Goal: Task Accomplishment & Management: Manage account settings

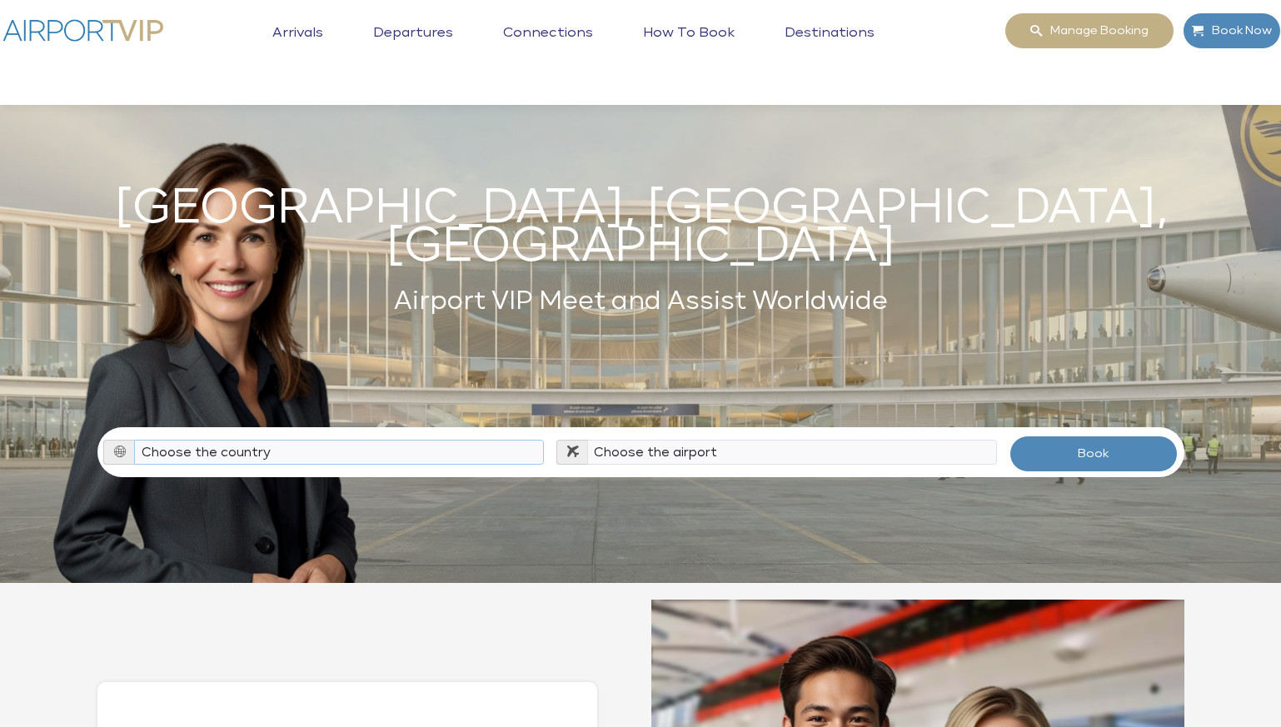
click at [332, 440] on select "Choose the country Albania Austria Bosnia and Herzegovina Canada China Croatia …" at bounding box center [339, 452] width 410 height 25
select select "HRV"
click at [134, 440] on select "Choose the country Albania Austria Bosnia and Herzegovina Canada China Croatia …" at bounding box center [339, 452] width 410 height 25
click at [648, 440] on select "Choose the airport Pula Airport (PUY / LDPL) Zadar Airport (ZAD / LDZD) Zagreb …" at bounding box center [792, 452] width 410 height 25
click at [587, 440] on select "Choose the airport Pula Airport (PUY / LDPL) Zadar Airport (ZAD / LDZD) Zagreb …" at bounding box center [792, 452] width 410 height 25
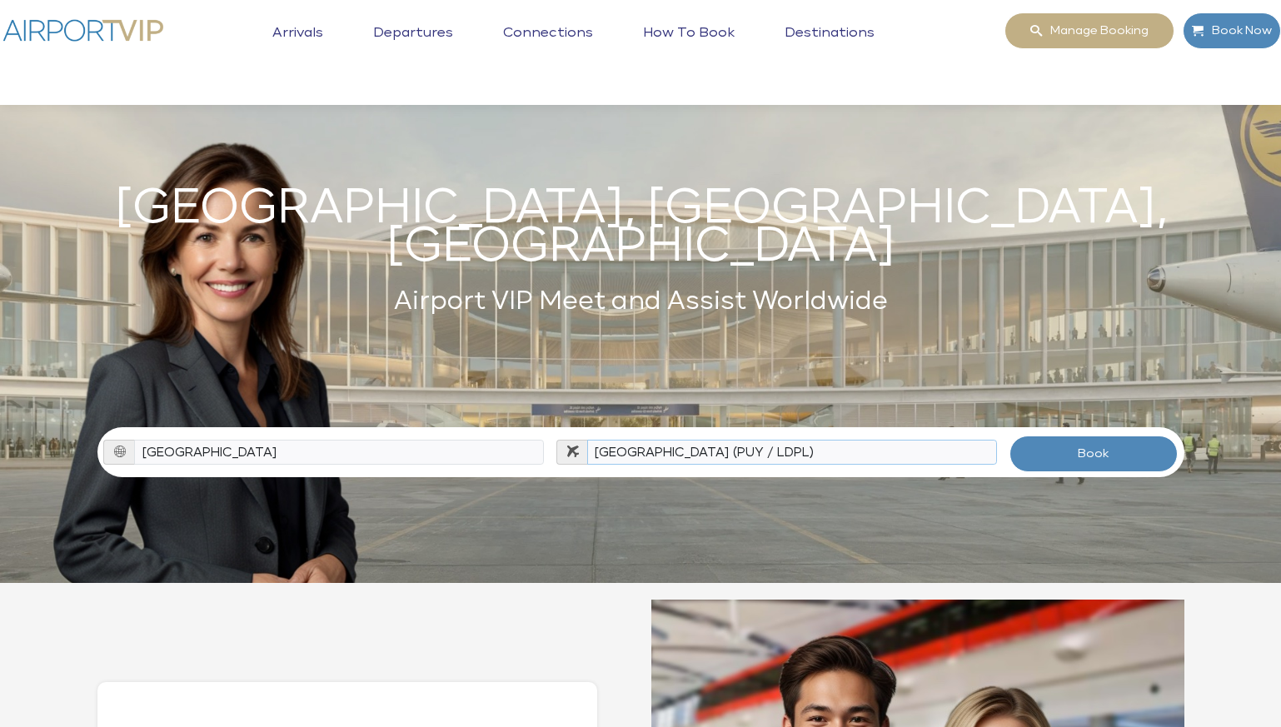
click at [786, 440] on select "Choose the airport Pula Airport (PUY / LDPL) Zadar Airport (ZAD / LDZD) Zagreb …" at bounding box center [792, 452] width 410 height 25
select select "ZAG"
click at [587, 440] on select "Choose the airport Pula Airport (PUY / LDPL) Zadar Airport (ZAD / LDZD) Zagreb …" at bounding box center [792, 452] width 410 height 25
click at [1093, 435] on button "Book" at bounding box center [1093, 453] width 169 height 37
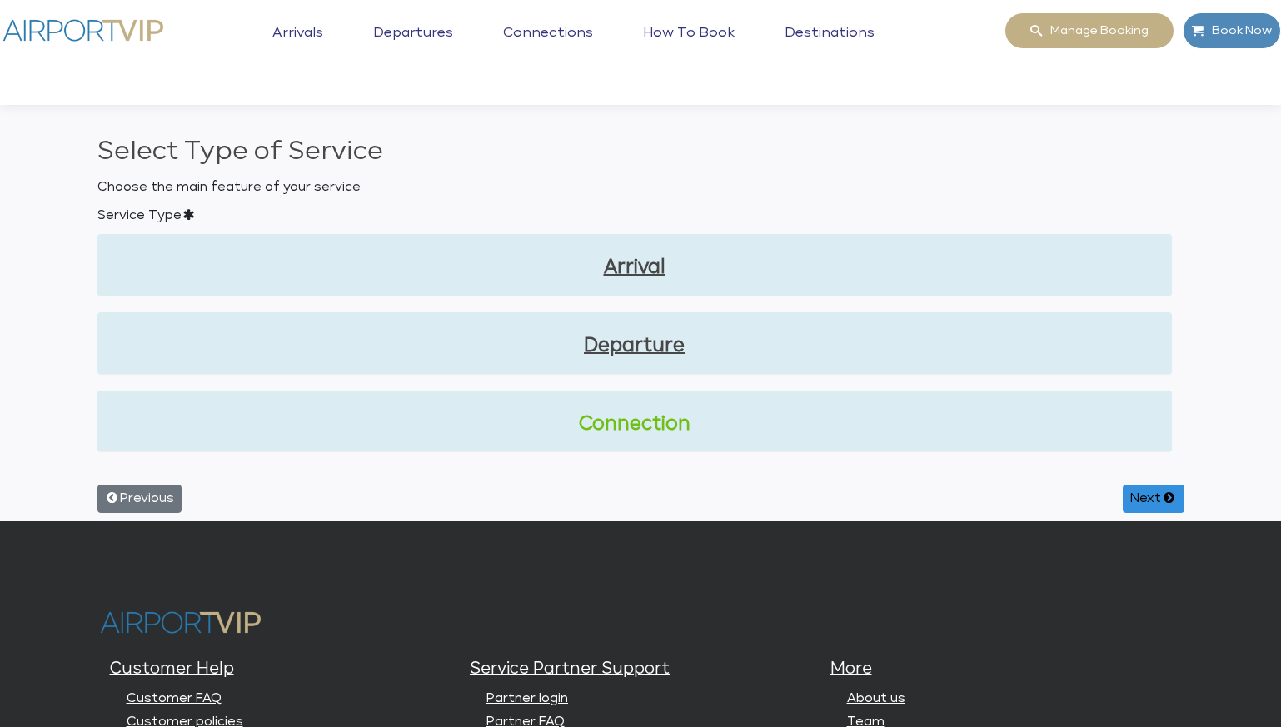
click at [644, 429] on link "Connection" at bounding box center [634, 425] width 1047 height 28
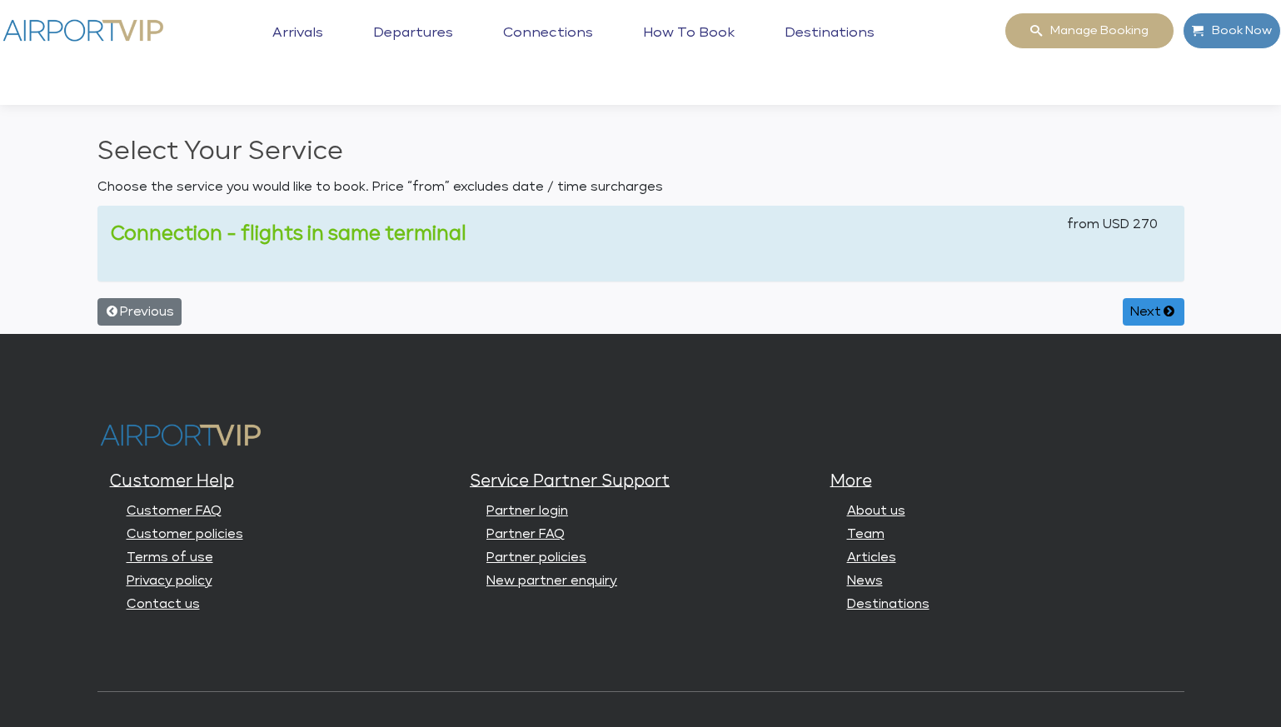
click at [397, 232] on link "Connection - flights in same terminal" at bounding box center [289, 234] width 356 height 18
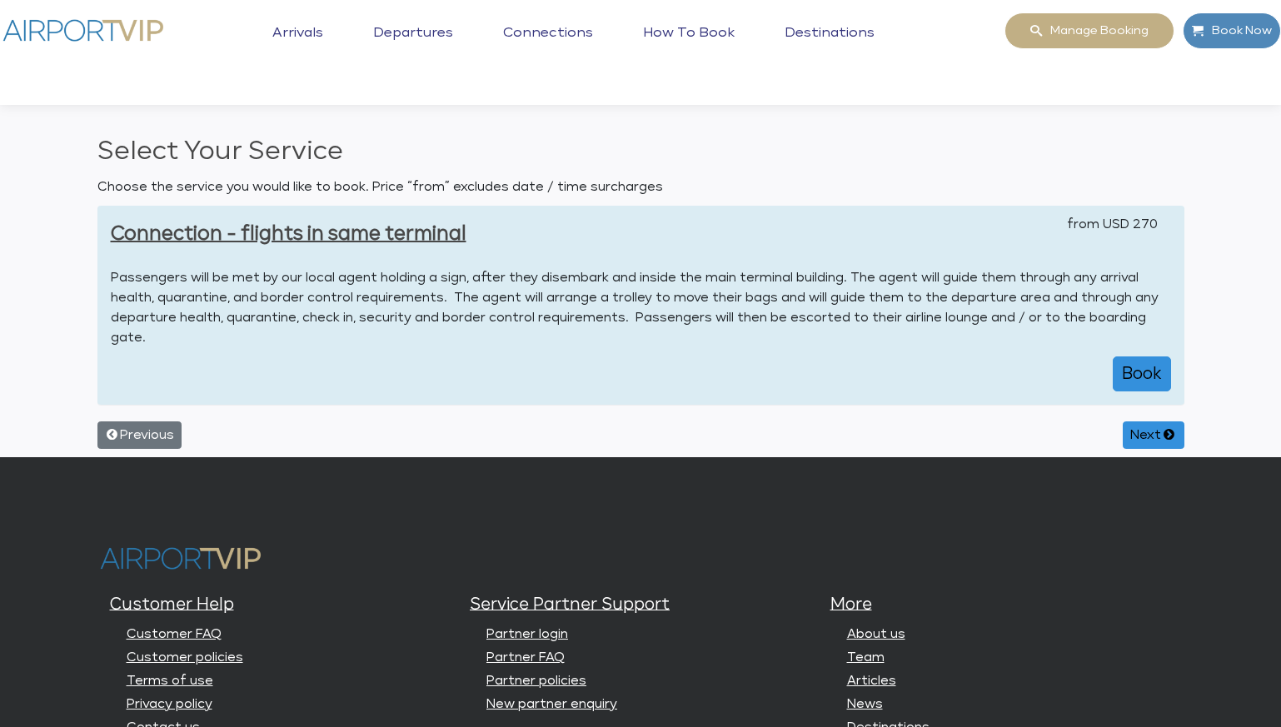
click at [829, 32] on link "Destinations" at bounding box center [829, 46] width 98 height 42
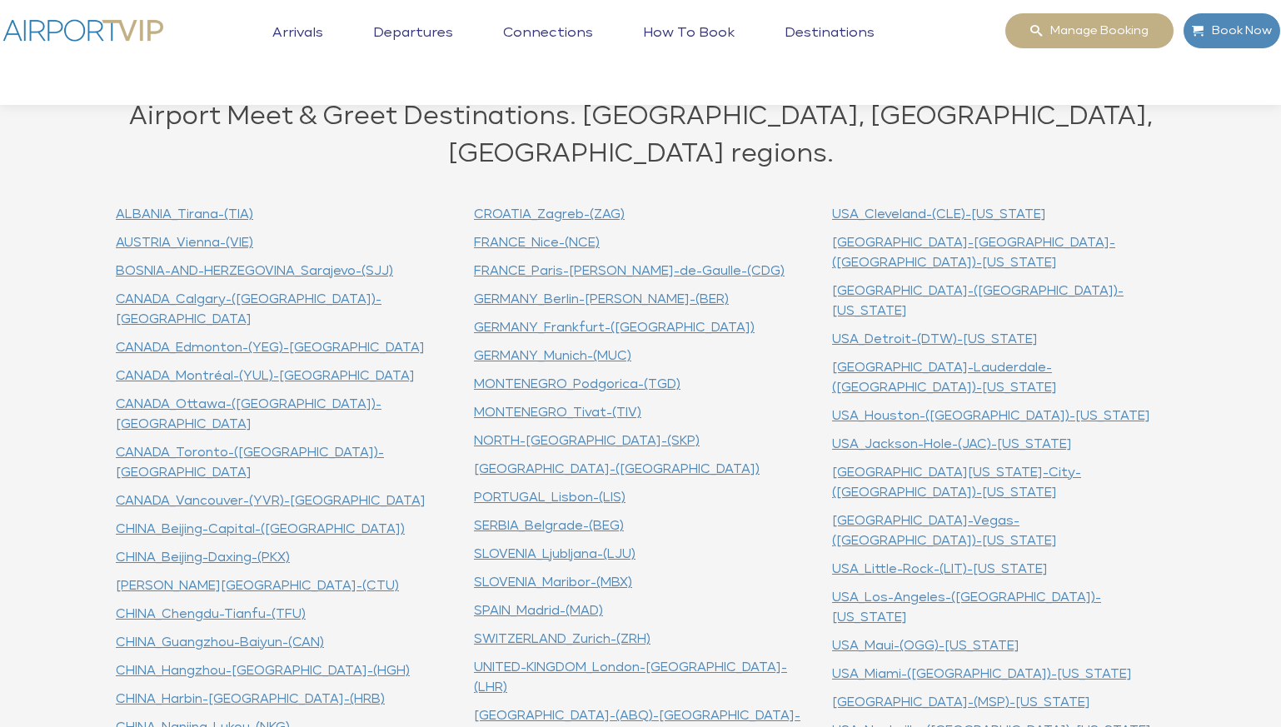
scroll to position [486, 0]
click at [531, 207] on link "CROATIA_Zagreb-(ZAG)" at bounding box center [549, 213] width 151 height 12
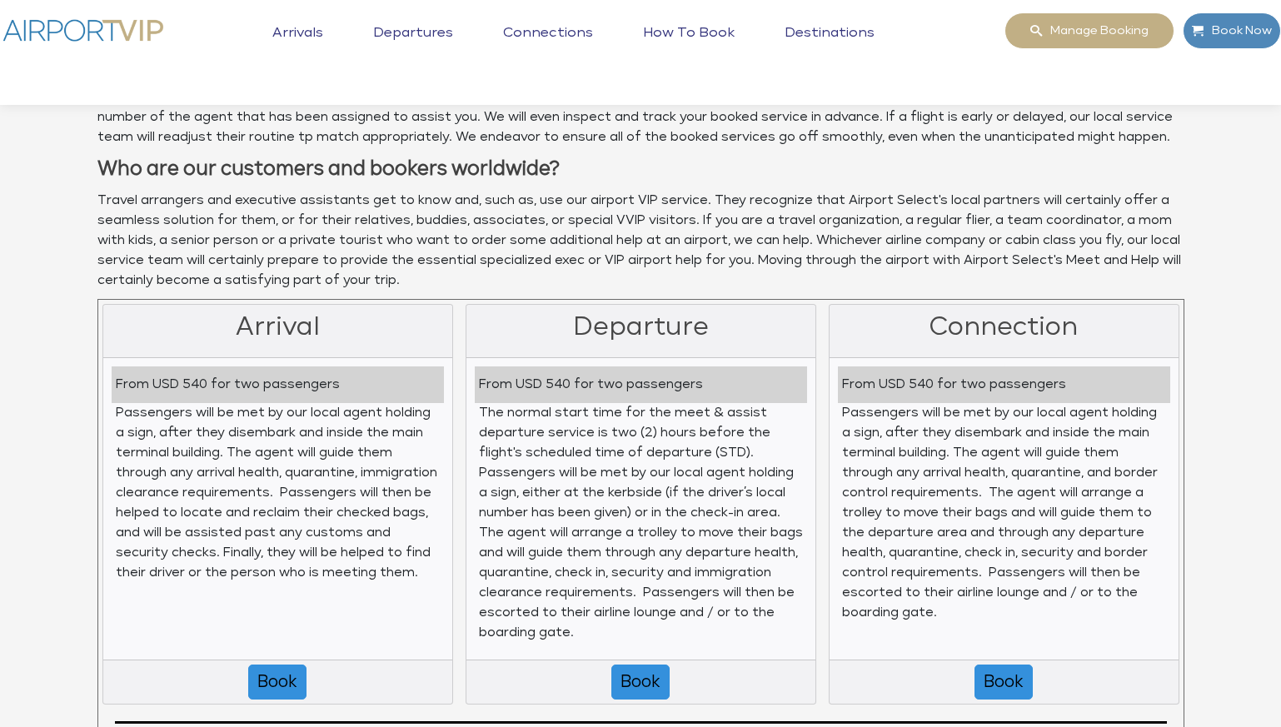
scroll to position [1761, 0]
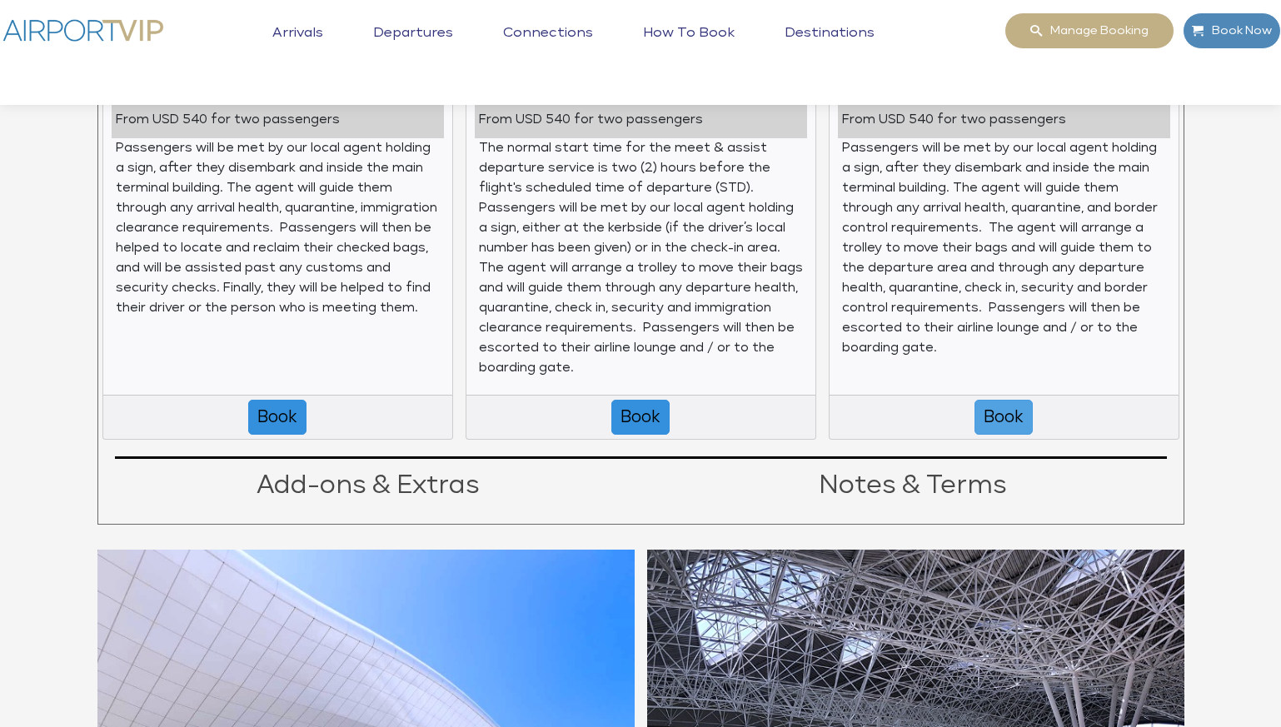
click at [1002, 420] on button "Book" at bounding box center [1003, 417] width 58 height 35
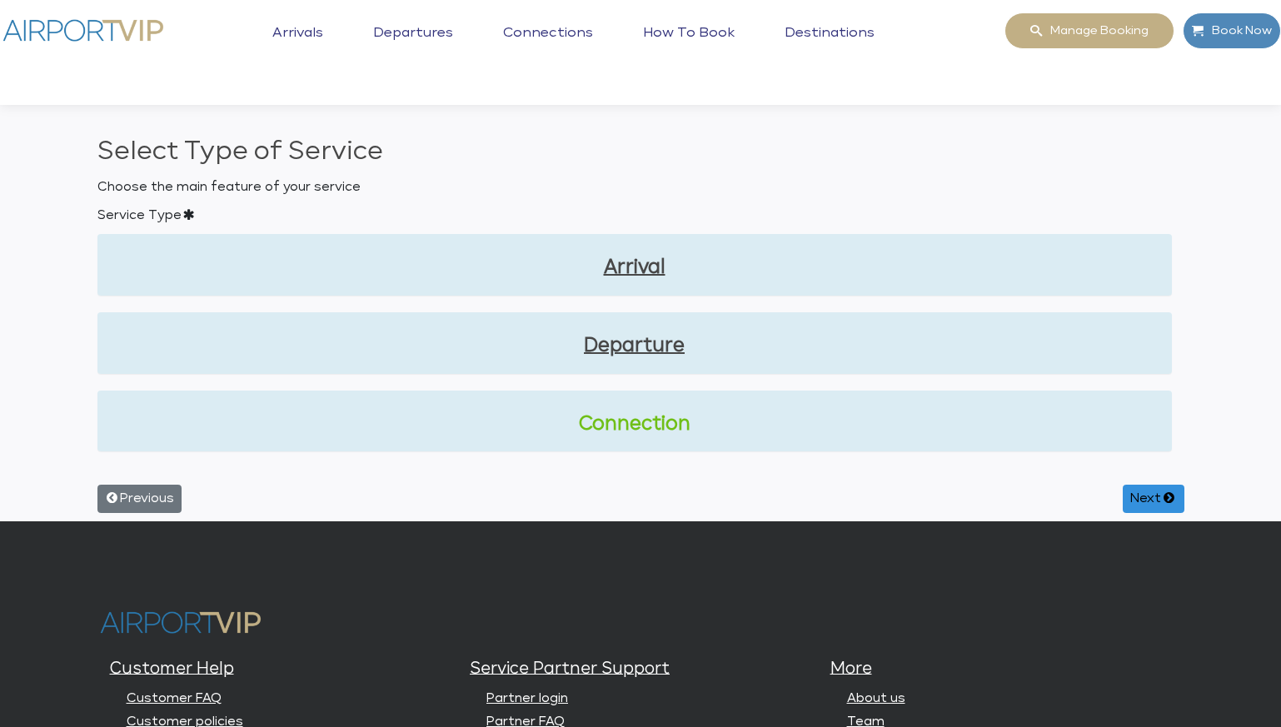
click at [654, 413] on link "Connection" at bounding box center [634, 425] width 1047 height 28
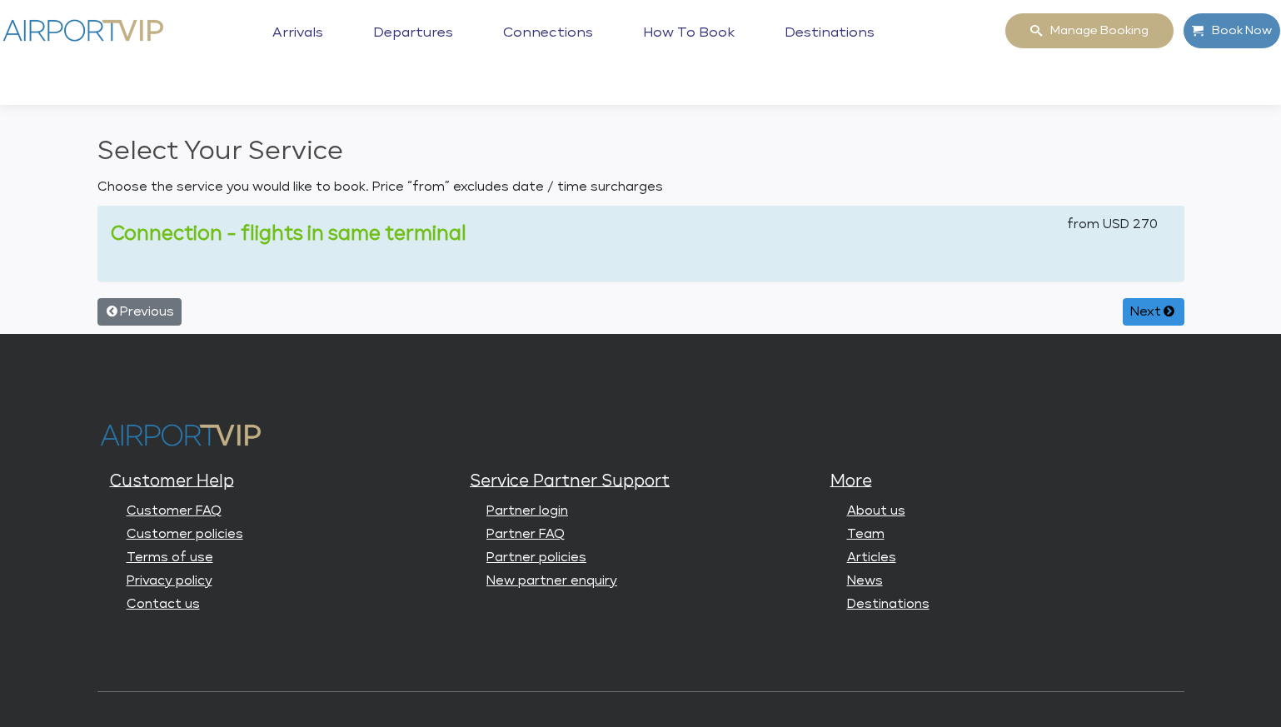
click at [447, 229] on link "Connection - flights in same terminal" at bounding box center [289, 234] width 356 height 18
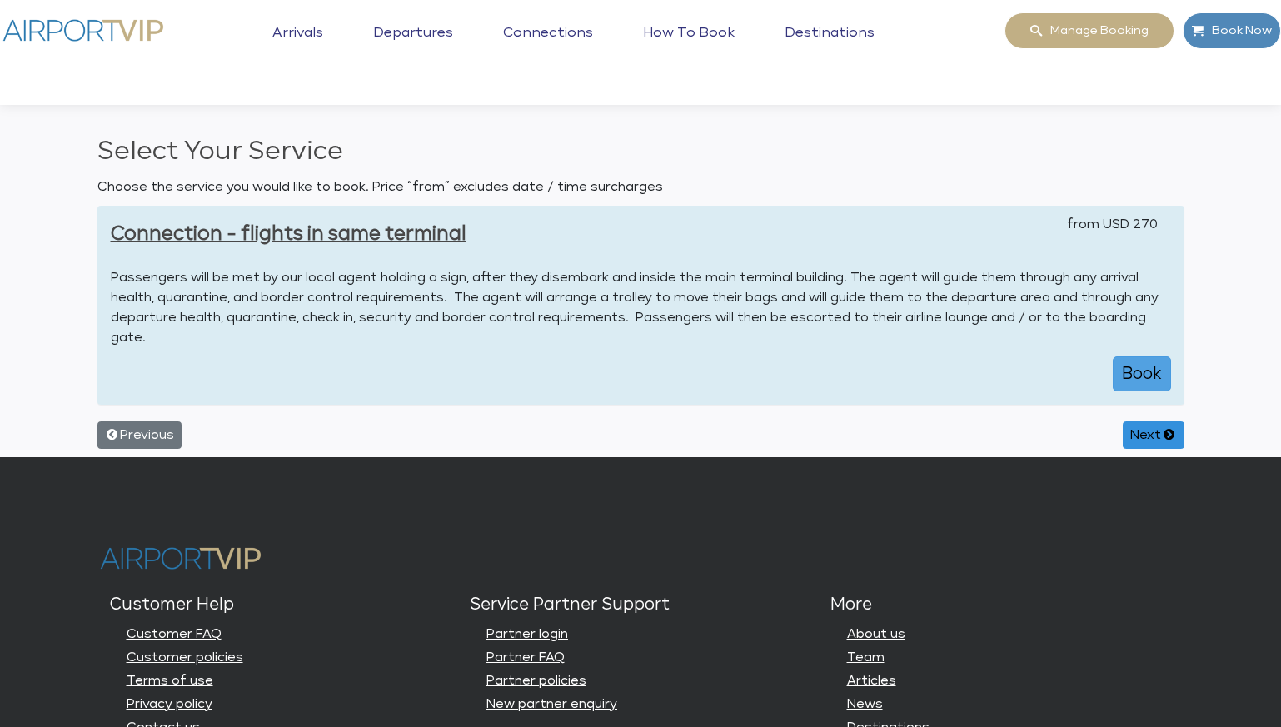
click at [1147, 370] on button "Book" at bounding box center [1141, 373] width 58 height 35
select select "1"
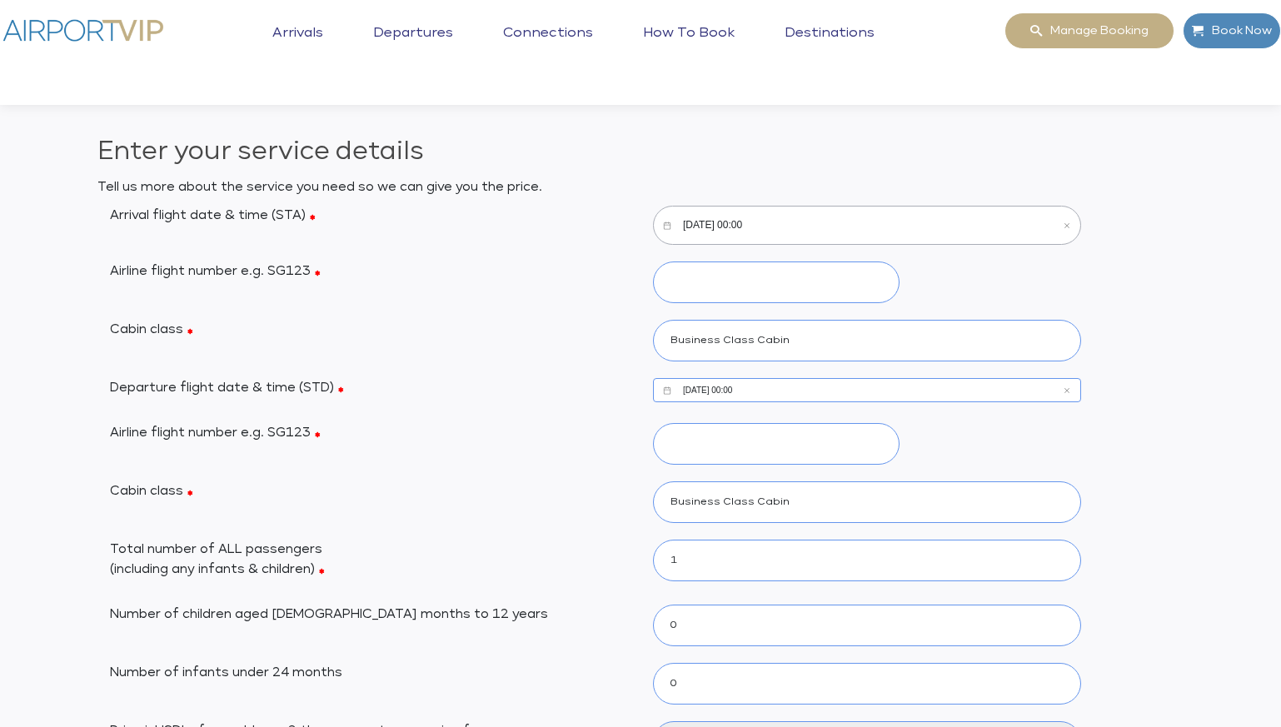
click at [755, 225] on input "10/13/2025, 00:00" at bounding box center [867, 225] width 428 height 39
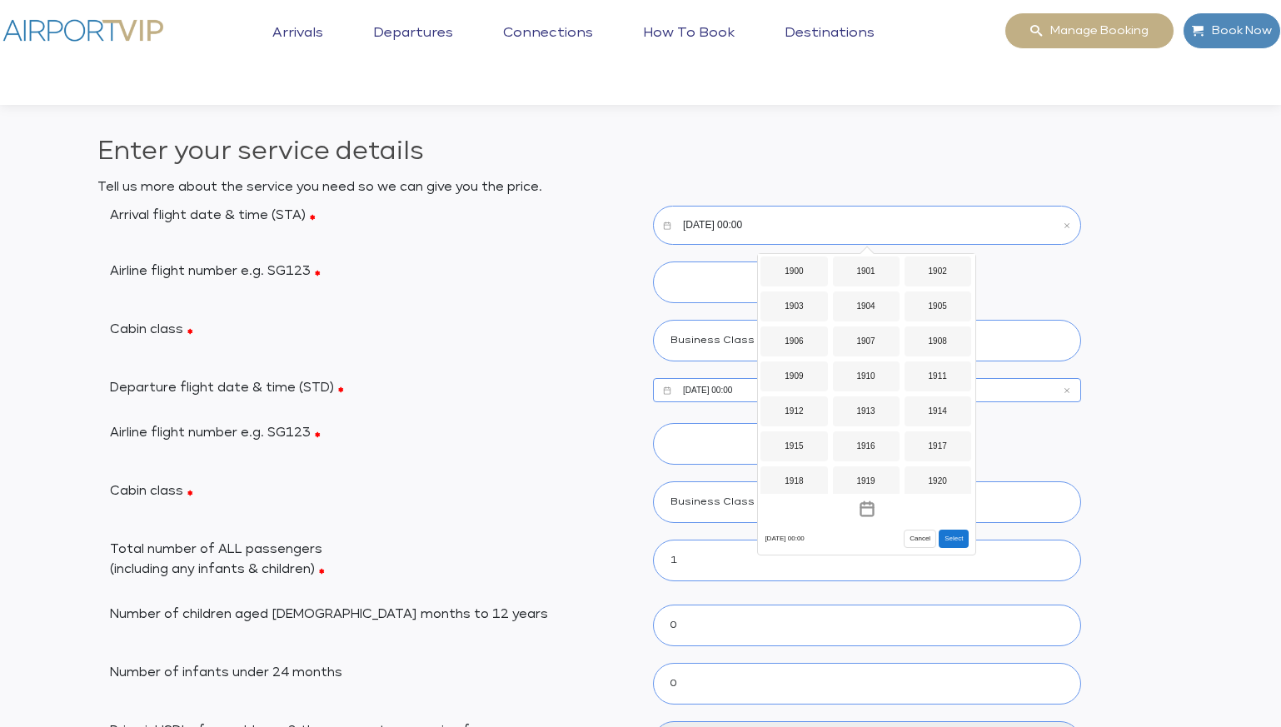
scroll to position [1320, 0]
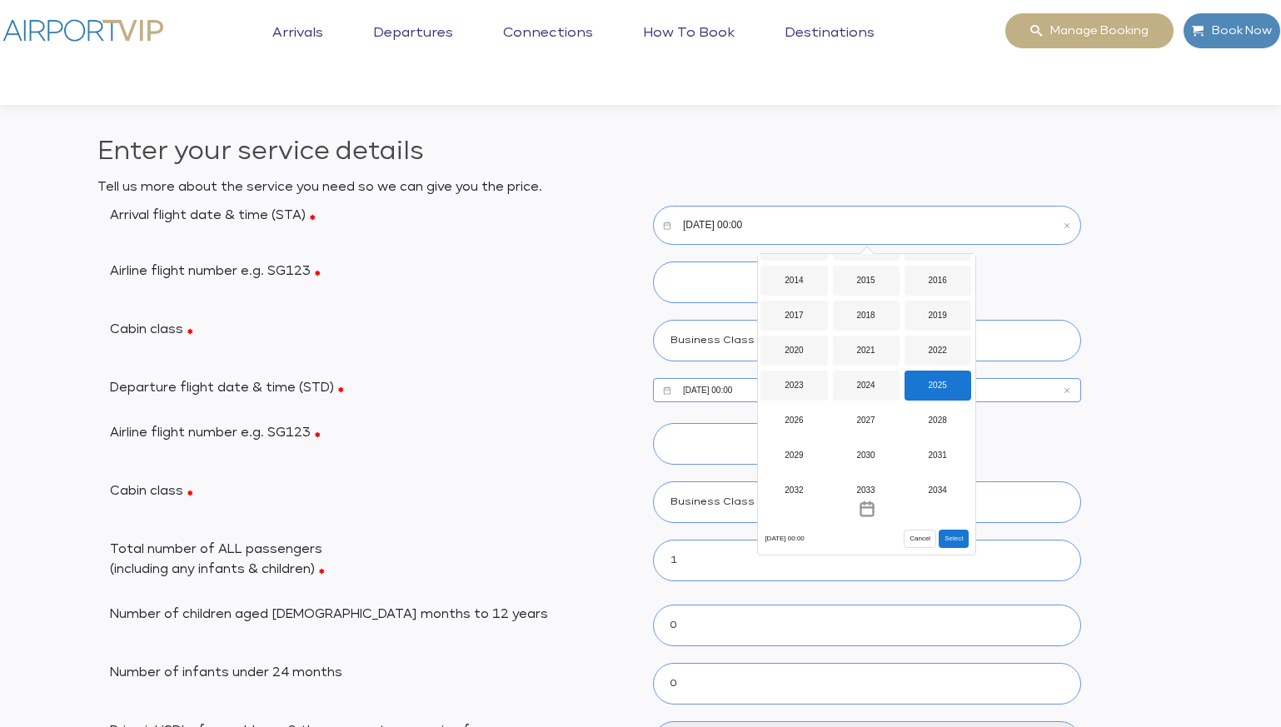
click at [936, 381] on div "2025" at bounding box center [937, 386] width 67 height 30
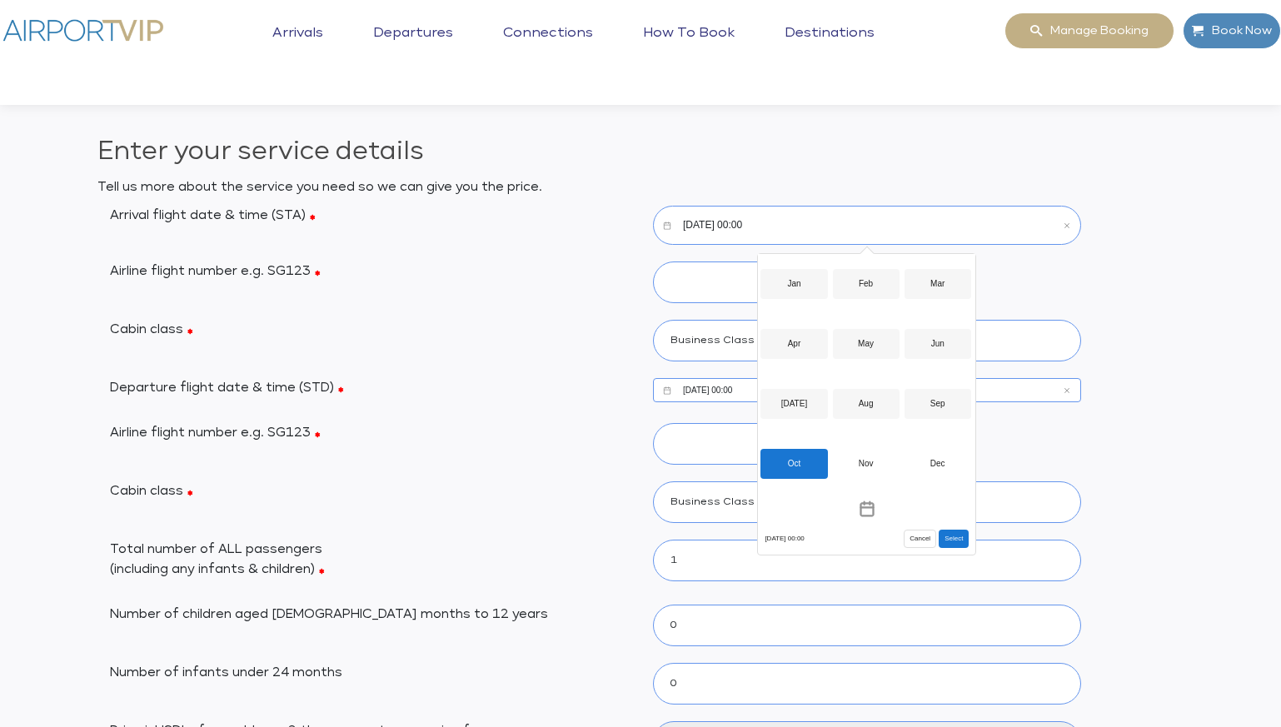
click at [801, 457] on div "Oct" at bounding box center [793, 464] width 67 height 30
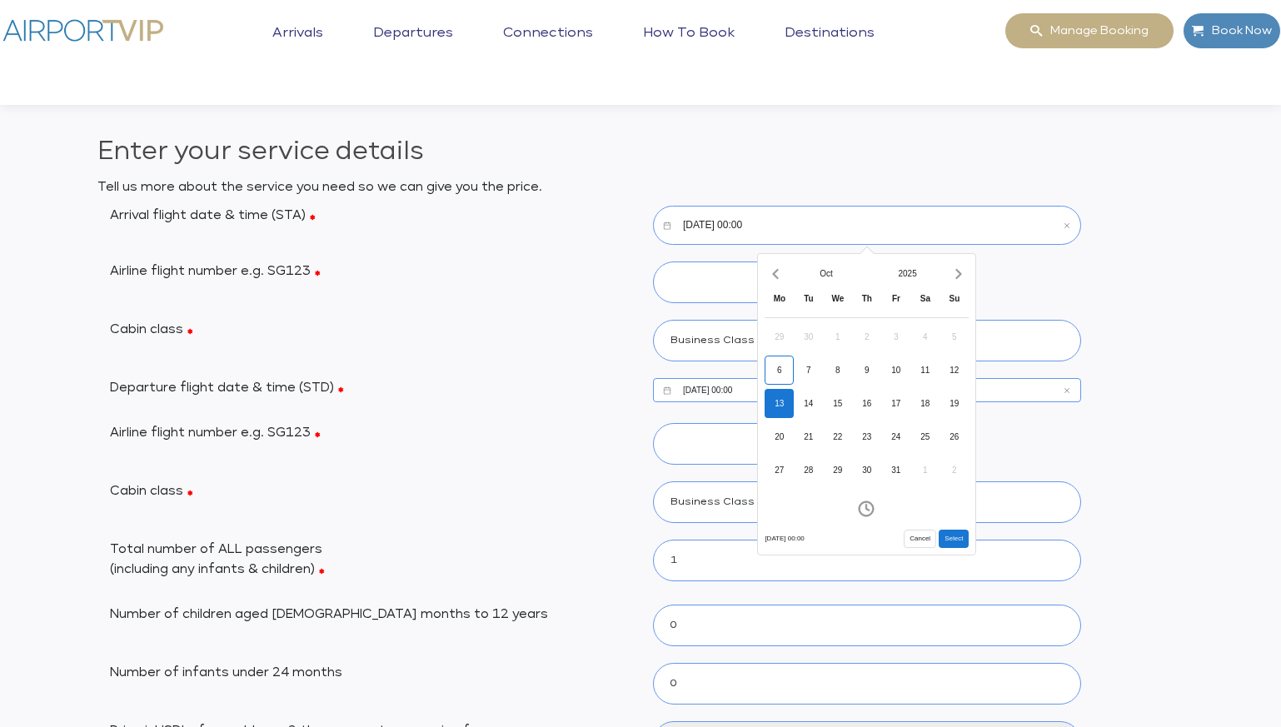
click at [778, 400] on div "13" at bounding box center [778, 403] width 29 height 29
click at [822, 347] on icon "Increment hours" at bounding box center [818, 351] width 18 height 27
click at [955, 535] on button "Select" at bounding box center [953, 539] width 30 height 18
type input "10/13/2025, 01:00"
type input "270"
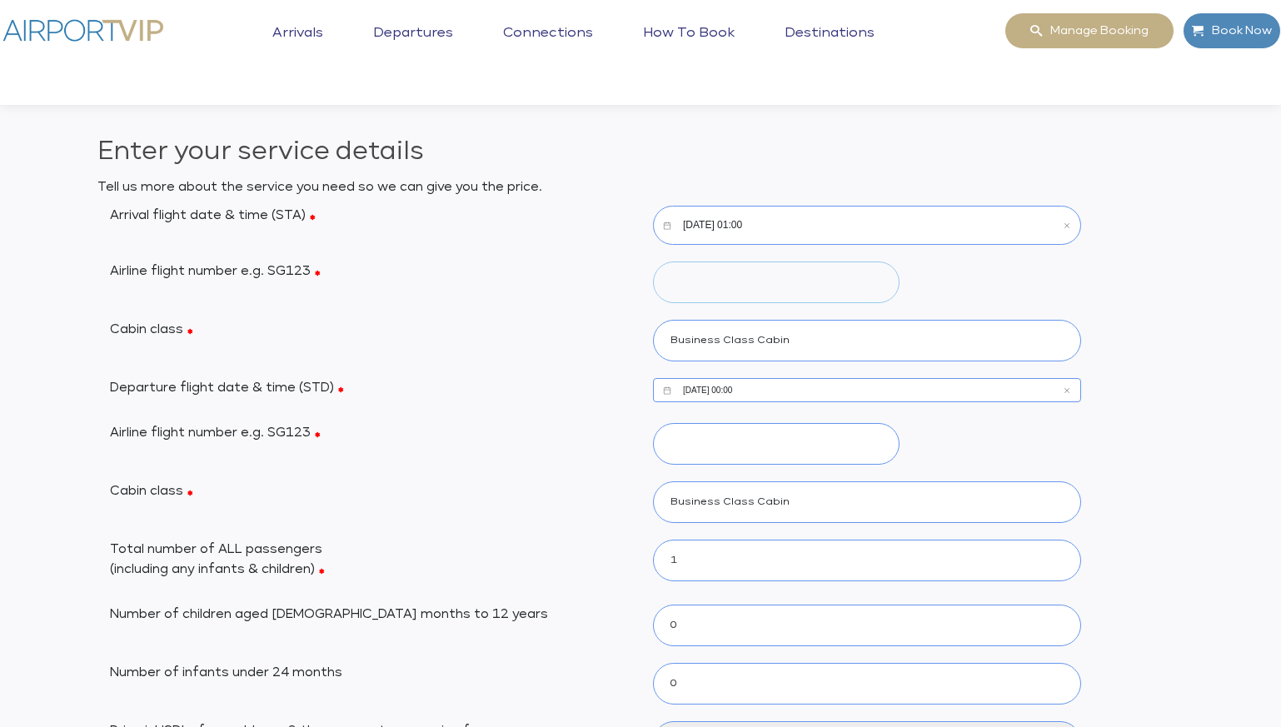
click at [764, 278] on input "Airline flight number e.g. SG123" at bounding box center [776, 282] width 246 height 42
type input "TG123"
click at [720, 220] on input "10/13/2025, 01:00" at bounding box center [867, 225] width 428 height 39
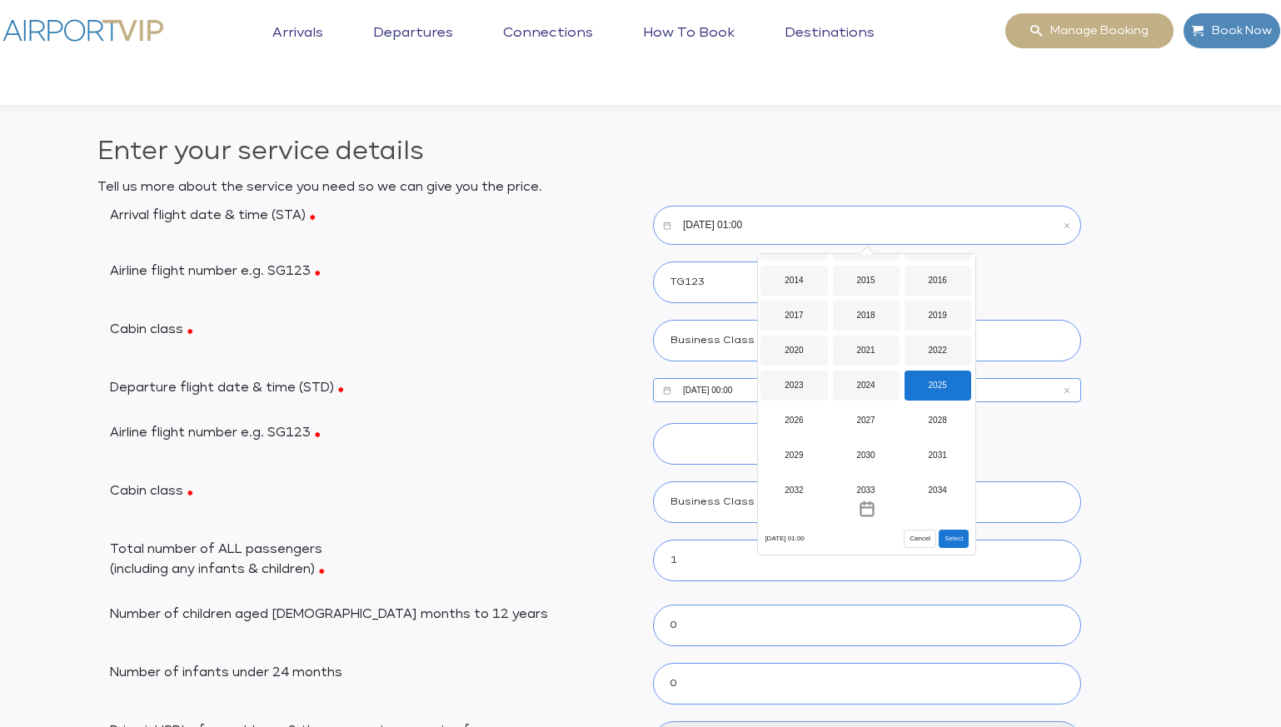
click at [932, 380] on div "2025" at bounding box center [937, 386] width 67 height 30
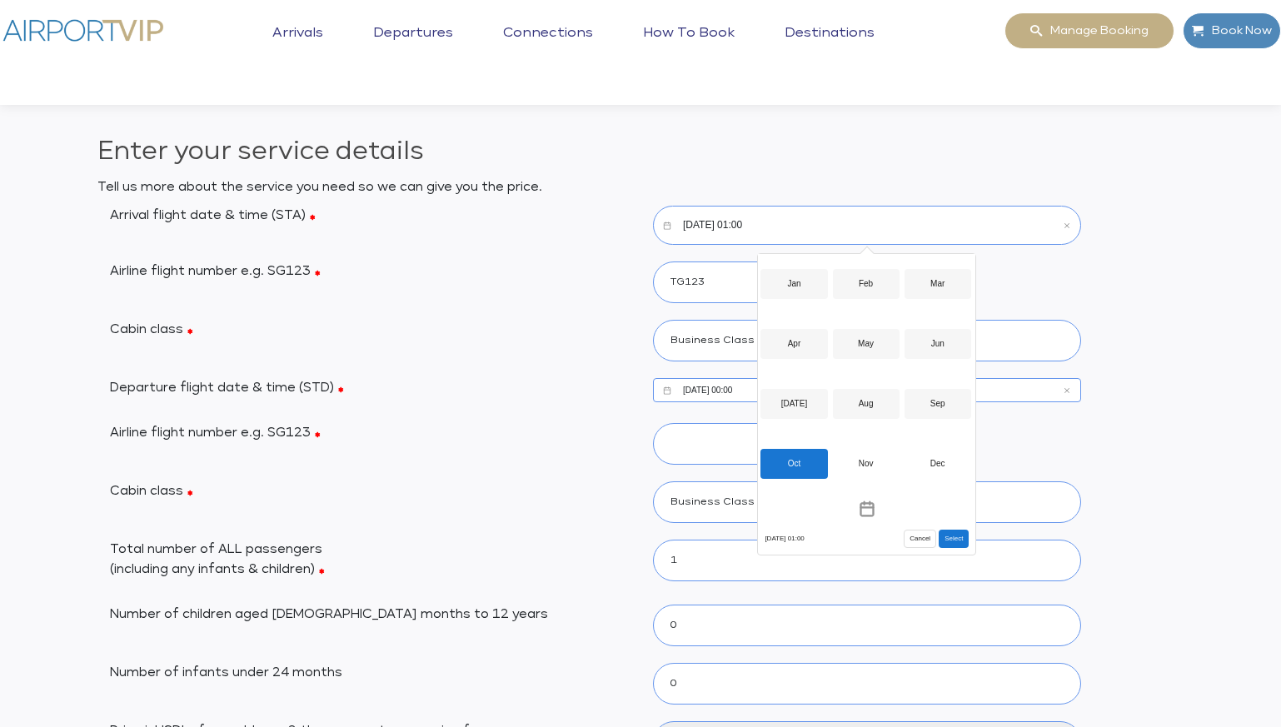
click at [799, 455] on div "Oct" at bounding box center [793, 464] width 67 height 30
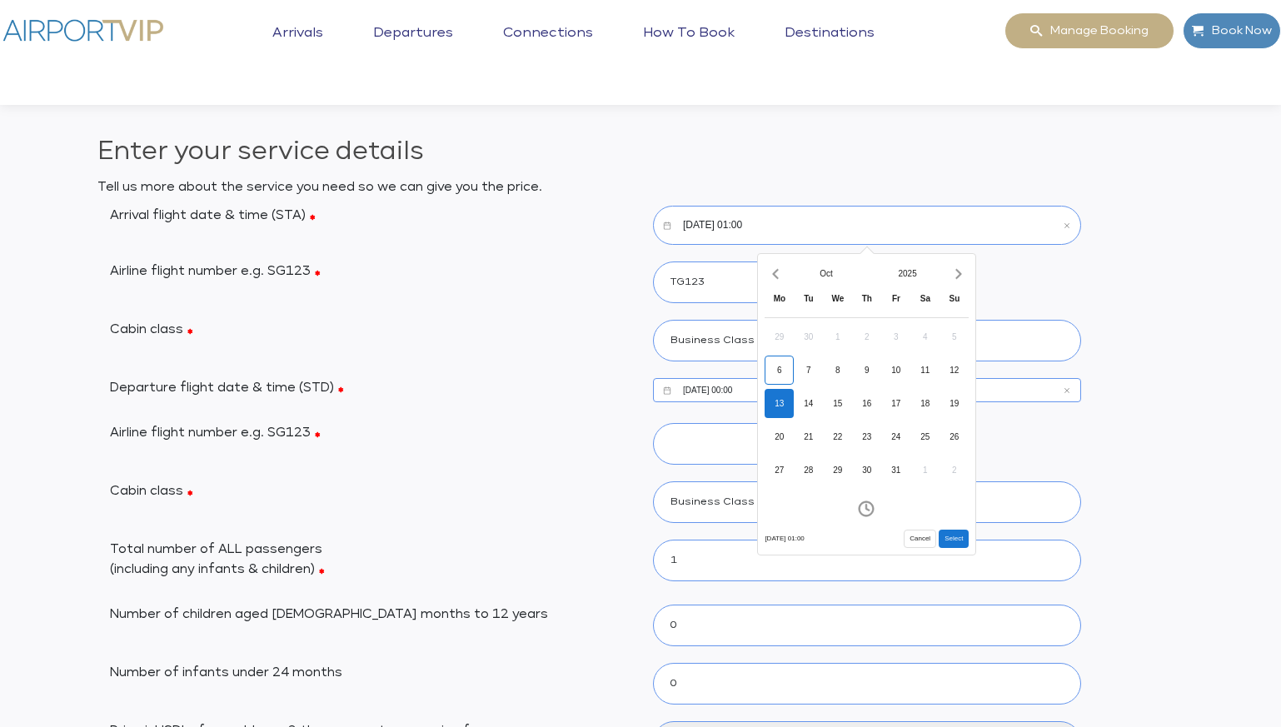
click at [885, 183] on p "Tell us more about the service you need so we can give you the price." at bounding box center [640, 187] width 1087 height 20
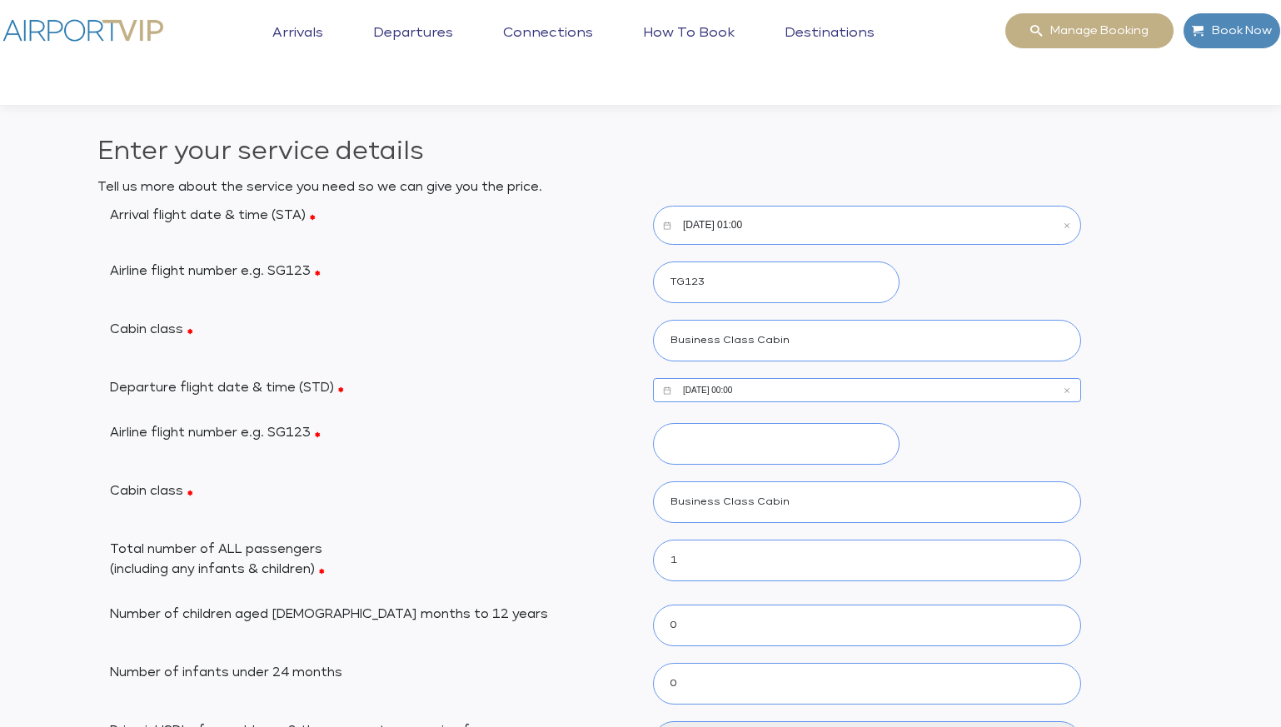
click at [748, 389] on input "10/13/2025, 00:00" at bounding box center [867, 390] width 428 height 24
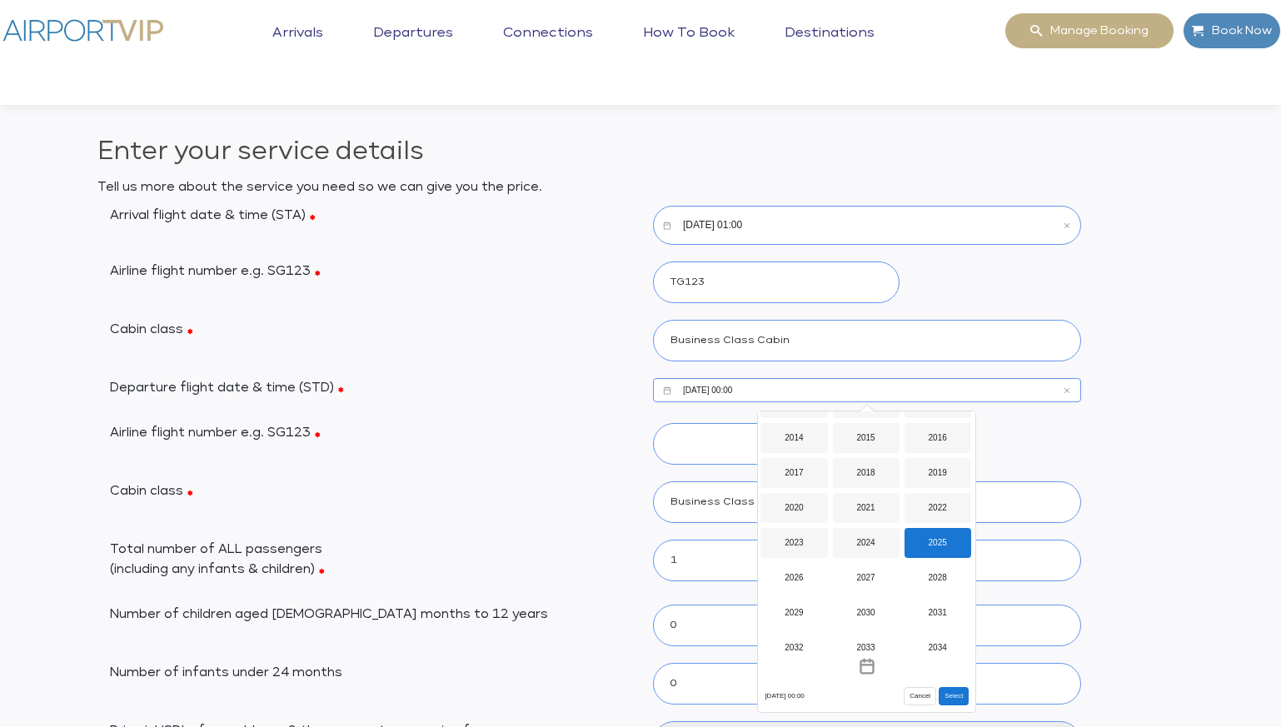
click at [926, 538] on div "2025" at bounding box center [937, 543] width 67 height 30
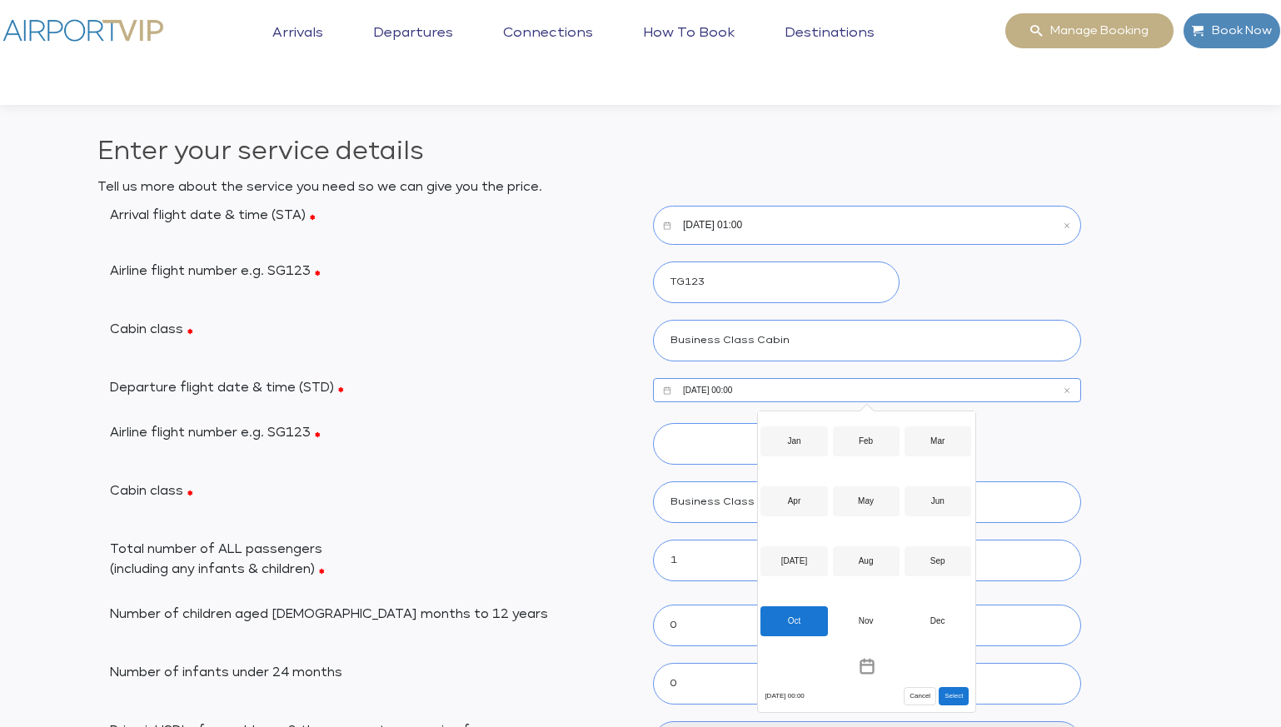
click at [798, 621] on div "Oct" at bounding box center [793, 621] width 67 height 30
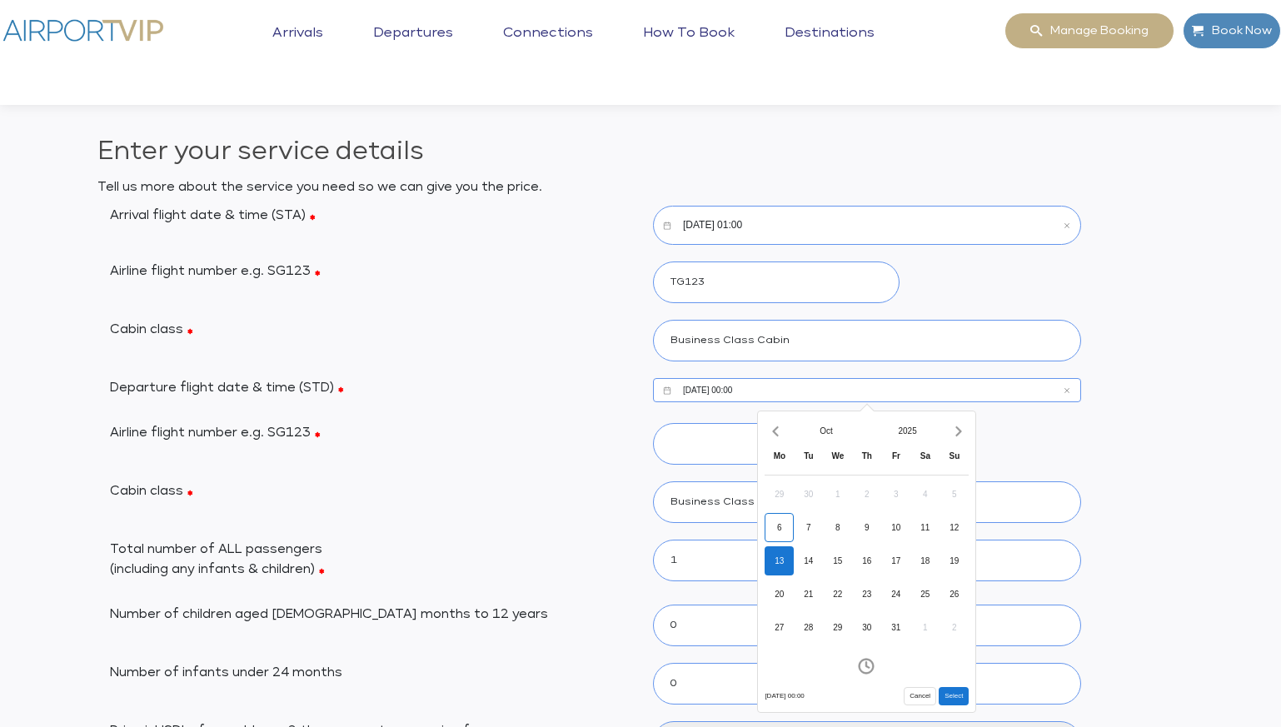
click at [784, 562] on div "13" at bounding box center [778, 560] width 29 height 29
click at [819, 507] on icon "Increment hours" at bounding box center [818, 508] width 18 height 27
click at [822, 505] on icon "Increment hours" at bounding box center [818, 508] width 18 height 27
click at [957, 689] on button "Select" at bounding box center [953, 696] width 30 height 18
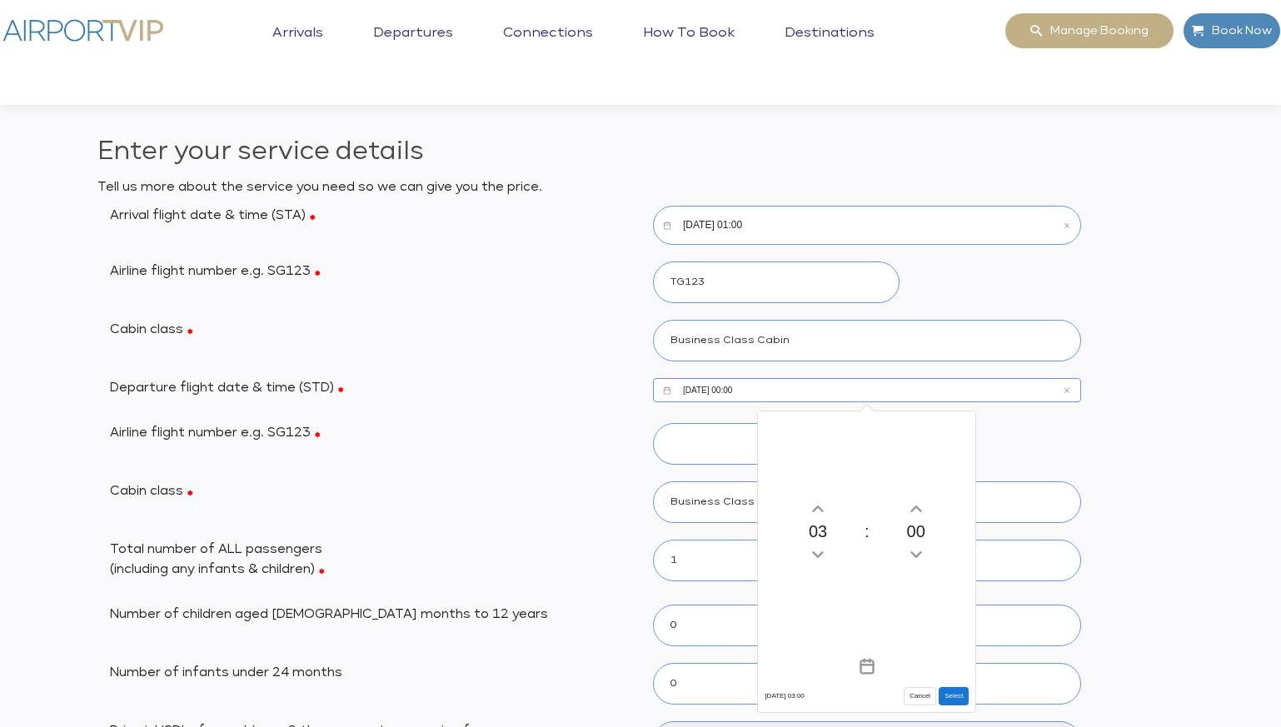
type input "10/13/2025, 03:00"
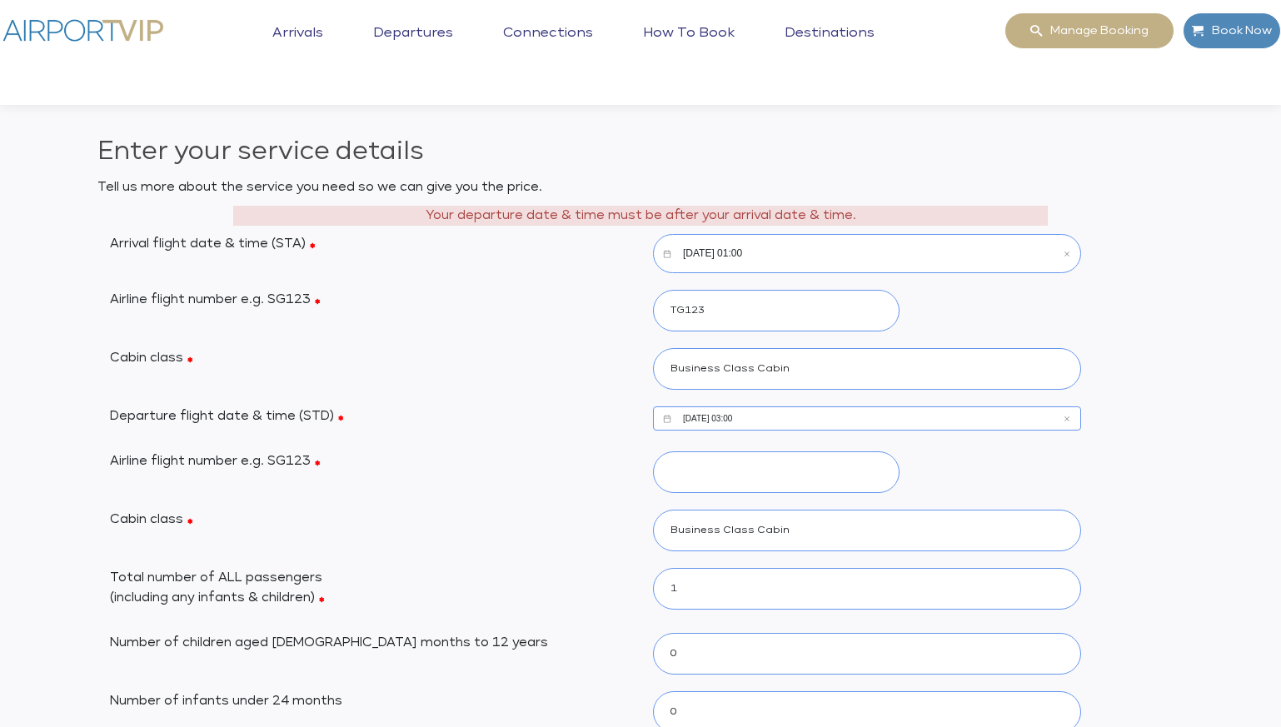
click at [829, 416] on input "10/13/2025, 03:00" at bounding box center [867, 418] width 428 height 24
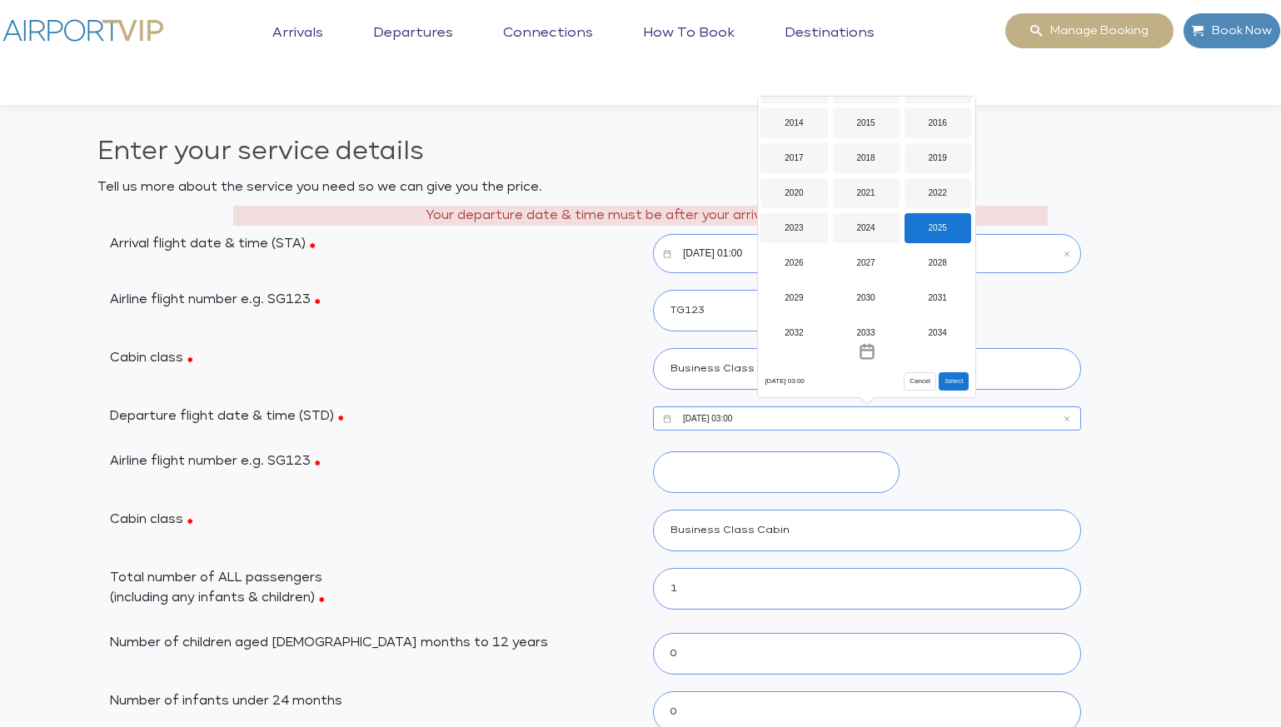
click at [950, 221] on div "2025" at bounding box center [937, 228] width 67 height 30
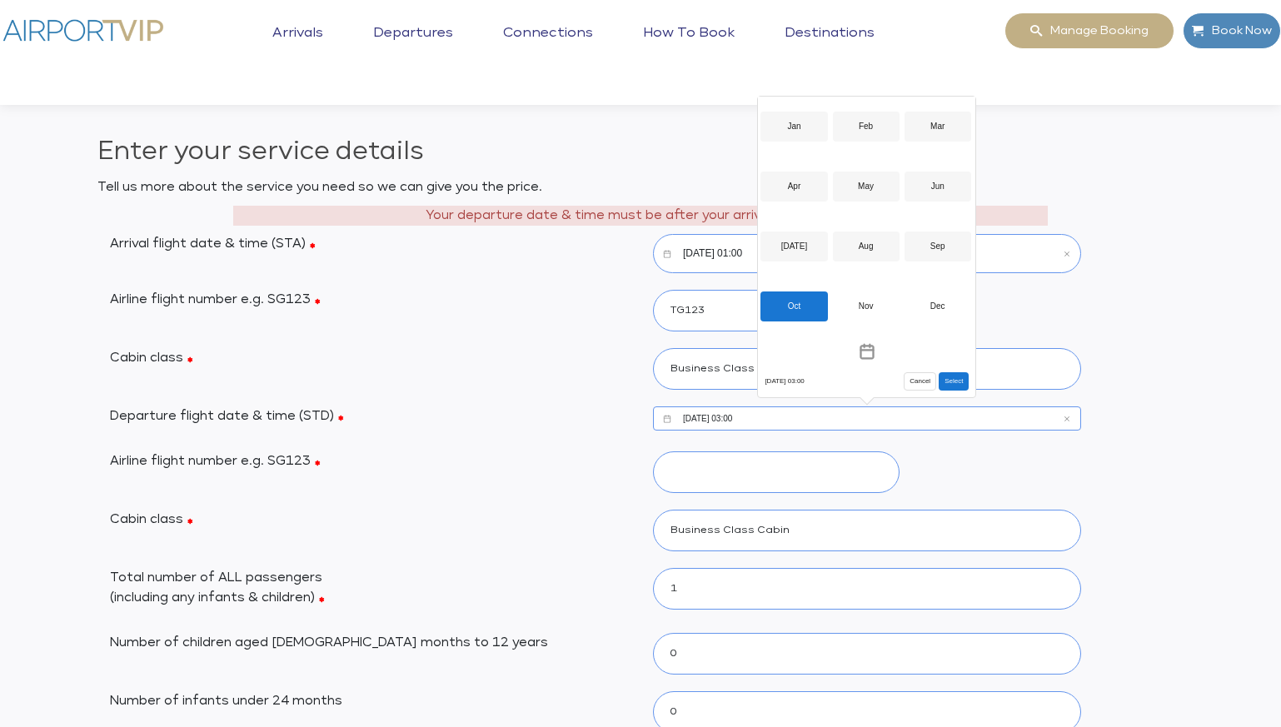
click at [808, 308] on div "Oct" at bounding box center [793, 306] width 67 height 30
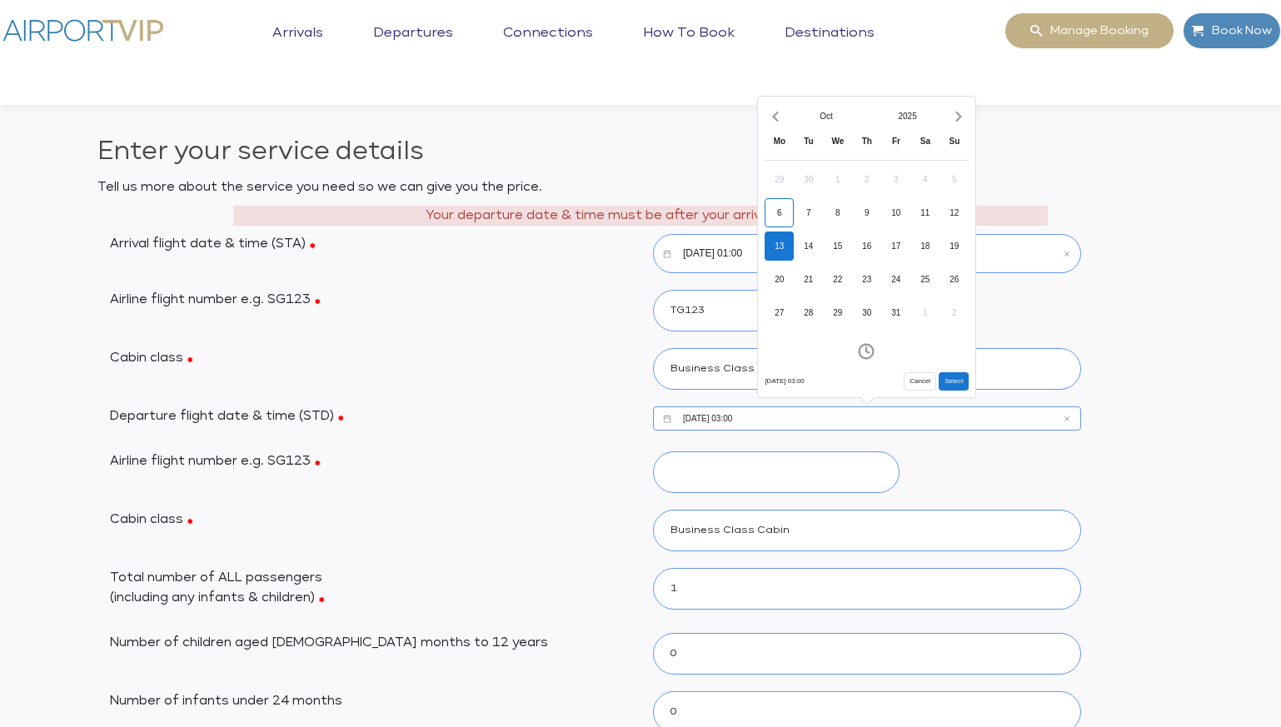
click at [784, 246] on div "13" at bounding box center [778, 245] width 29 height 29
click at [923, 189] on icon "Increment minutes" at bounding box center [916, 194] width 18 height 27
click at [920, 188] on icon "Increment minutes" at bounding box center [916, 194] width 18 height 27
click at [917, 234] on icon "Decrement minutes" at bounding box center [916, 239] width 18 height 27
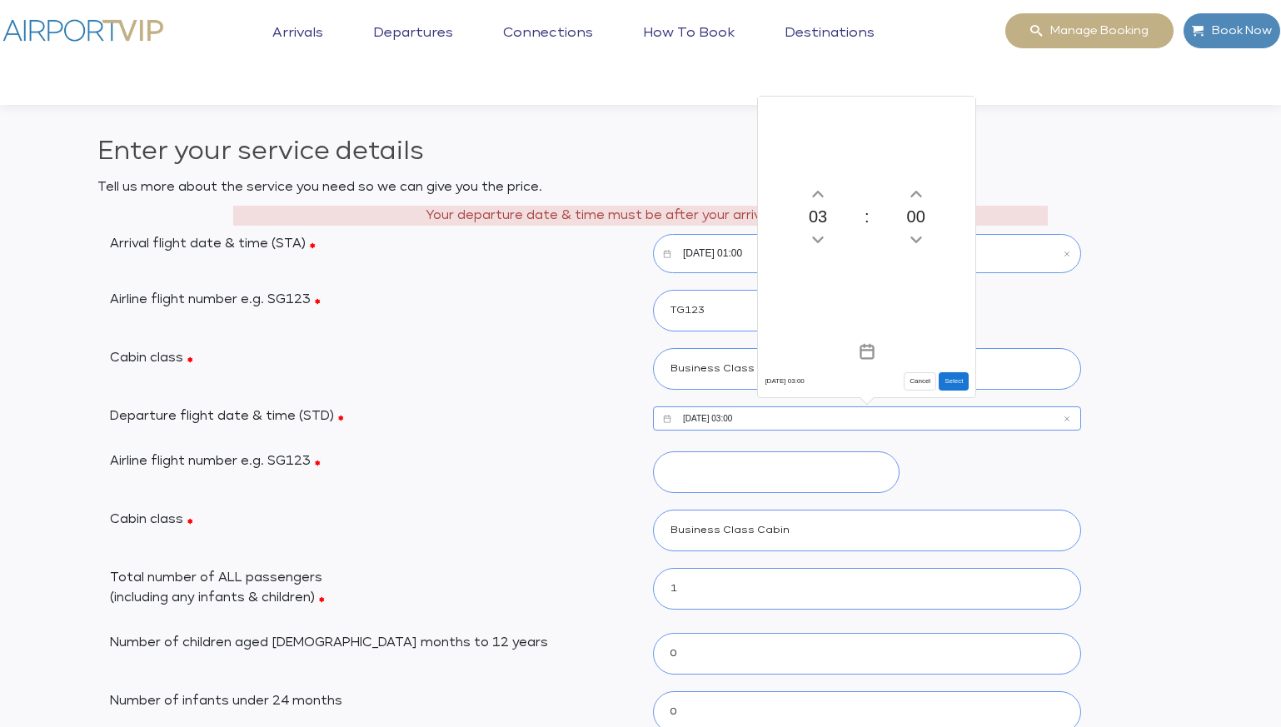
click at [956, 377] on button "Select" at bounding box center [953, 381] width 30 height 18
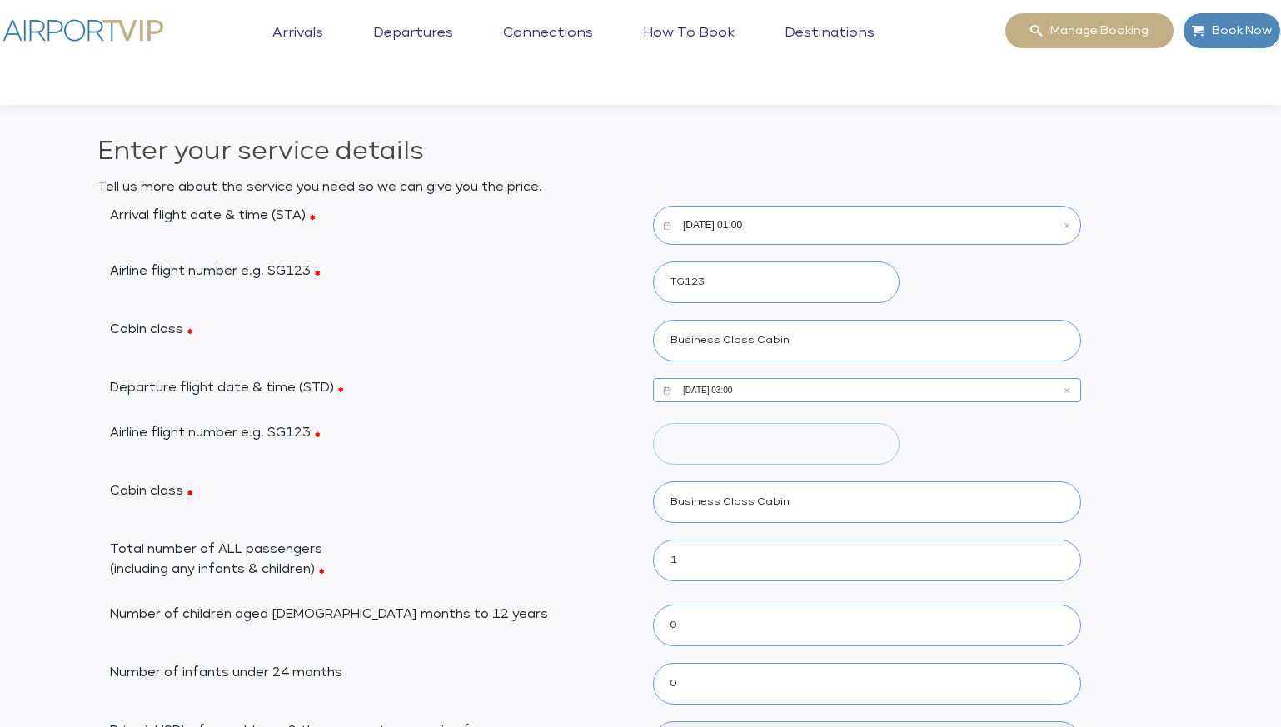
click at [806, 448] on input "Airline flight number e.g. SG123" at bounding box center [776, 444] width 246 height 42
type input "SG123"
click at [765, 560] on select "0 1 2 3 4 5 6" at bounding box center [867, 561] width 428 height 42
select select "6"
click at [653, 540] on select "0 1 2 3 4 5 6" at bounding box center [867, 561] width 428 height 42
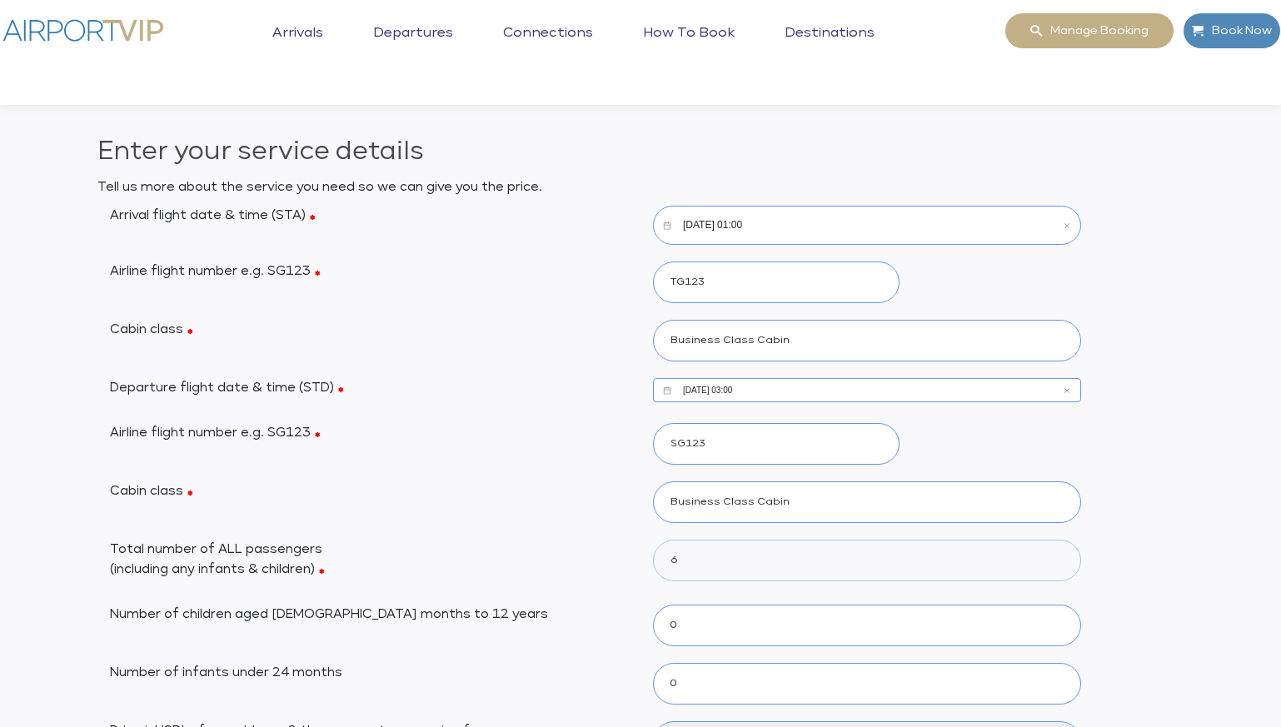
type input "5"
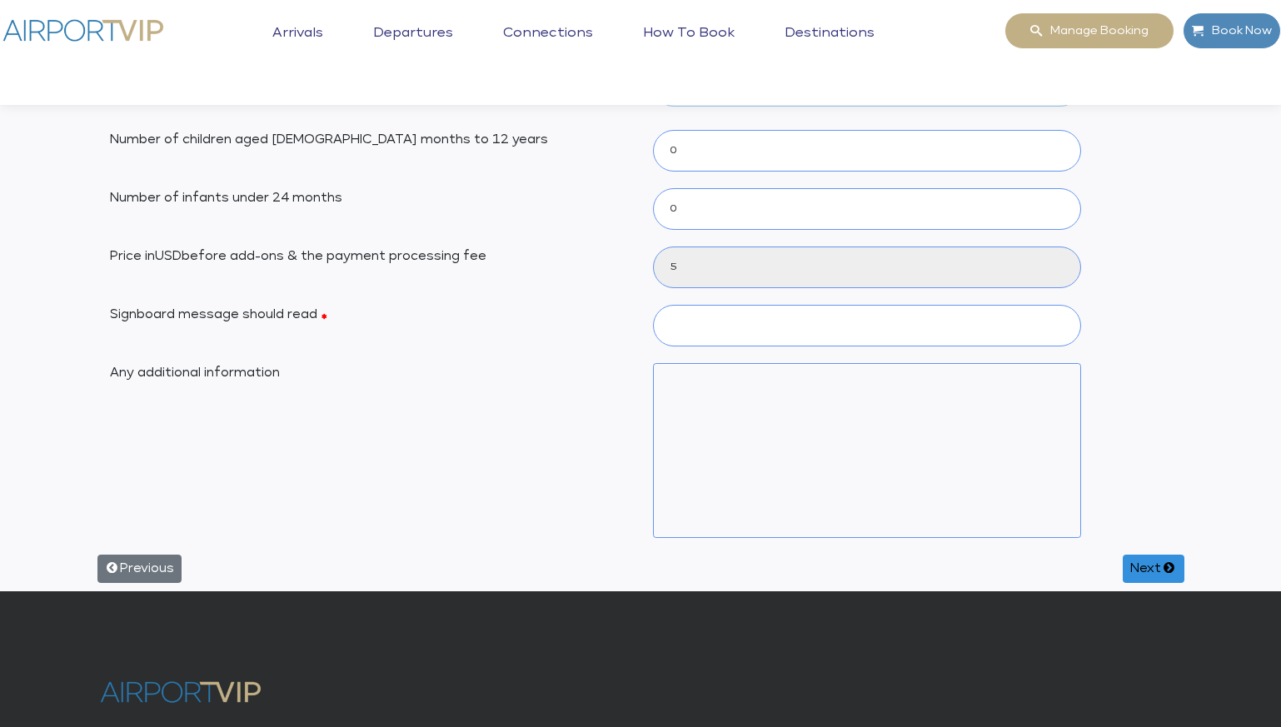
scroll to position [481, 0]
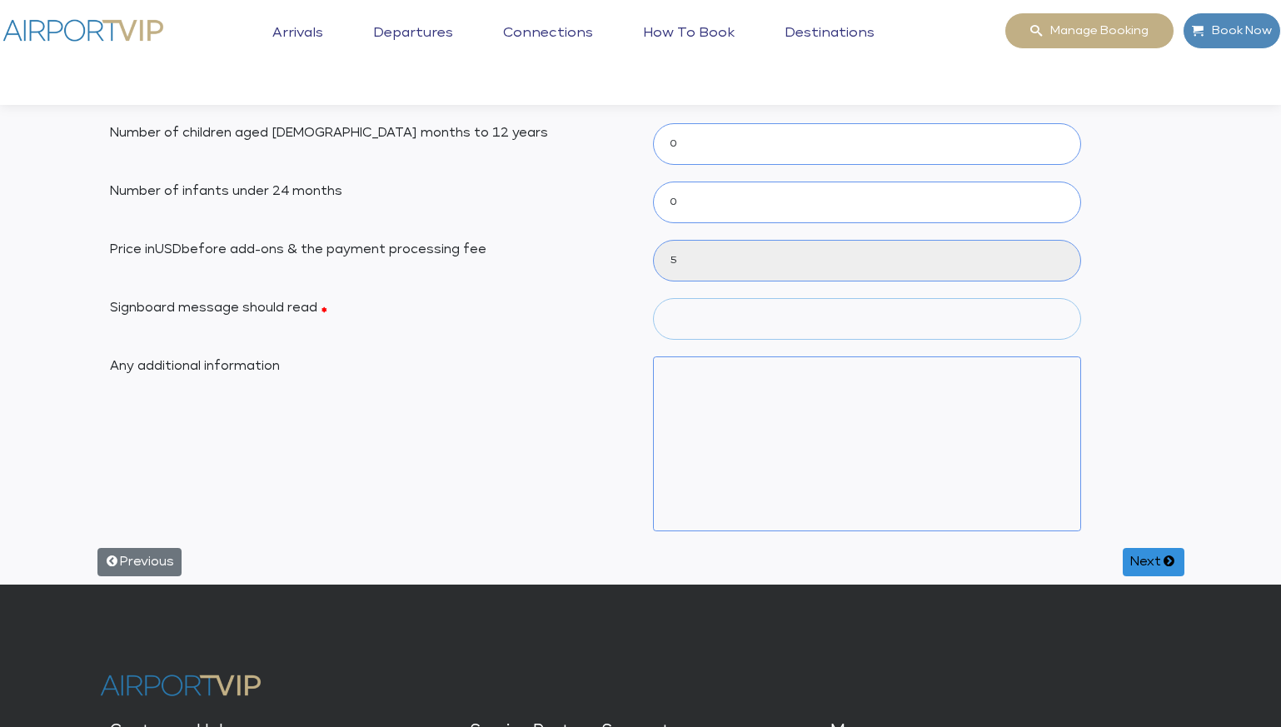
click at [788, 324] on input "Signboard message should read" at bounding box center [867, 319] width 428 height 42
type input "TEST"
click at [704, 373] on textarea "Any additional information" at bounding box center [867, 443] width 428 height 175
type textarea "TEST"
click at [1141, 563] on button "Next" at bounding box center [1152, 562] width 61 height 28
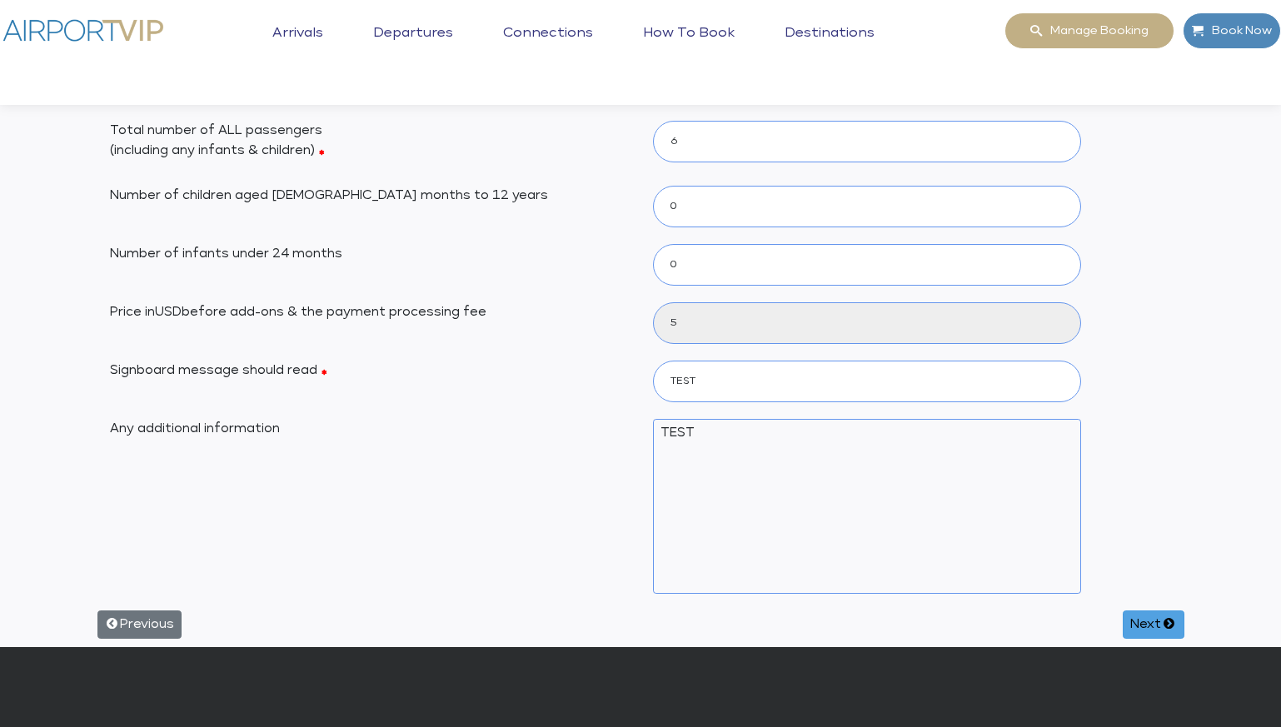
select select
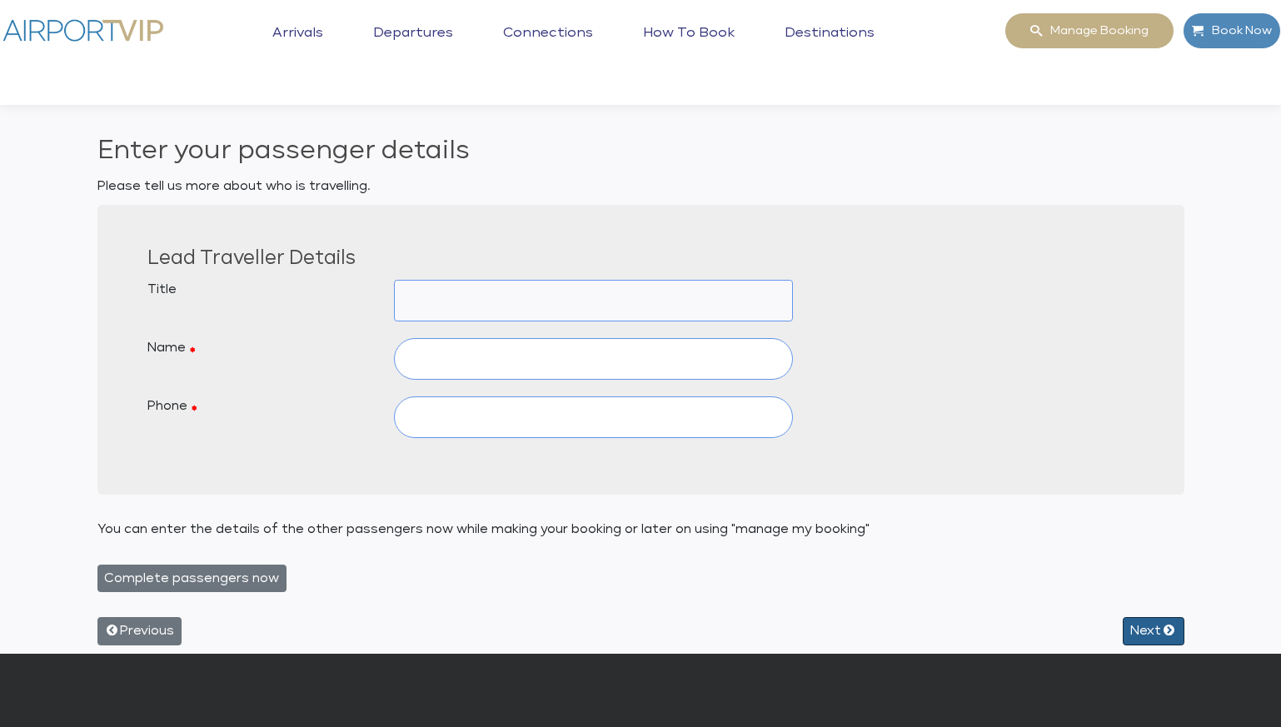
scroll to position [0, 0]
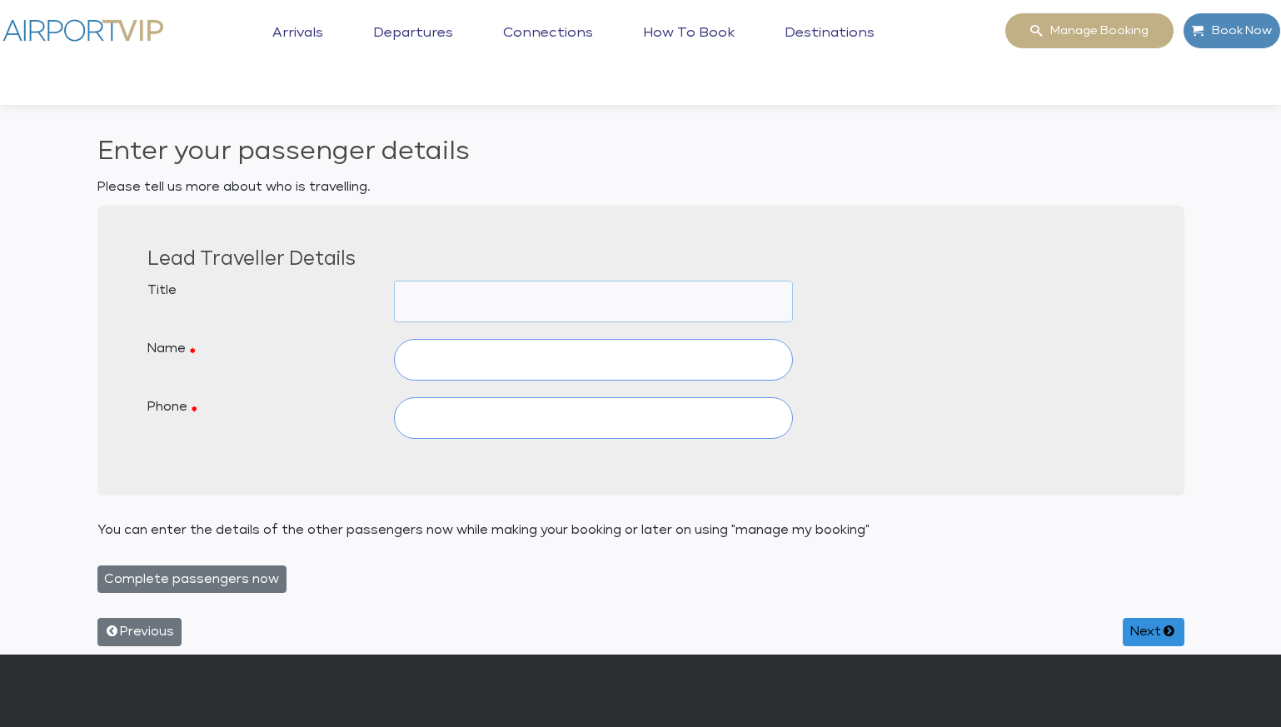
click at [622, 301] on select "Mr Mrs Dr Inf M/S Ms Sheika Shk Prof -" at bounding box center [593, 302] width 399 height 42
select select "MR"
click at [394, 281] on select "Mr Mrs Dr Inf M/S Ms Sheika Shk Prof -" at bounding box center [593, 302] width 399 height 42
click at [541, 354] on input "text" at bounding box center [593, 360] width 399 height 42
type input "TEST"
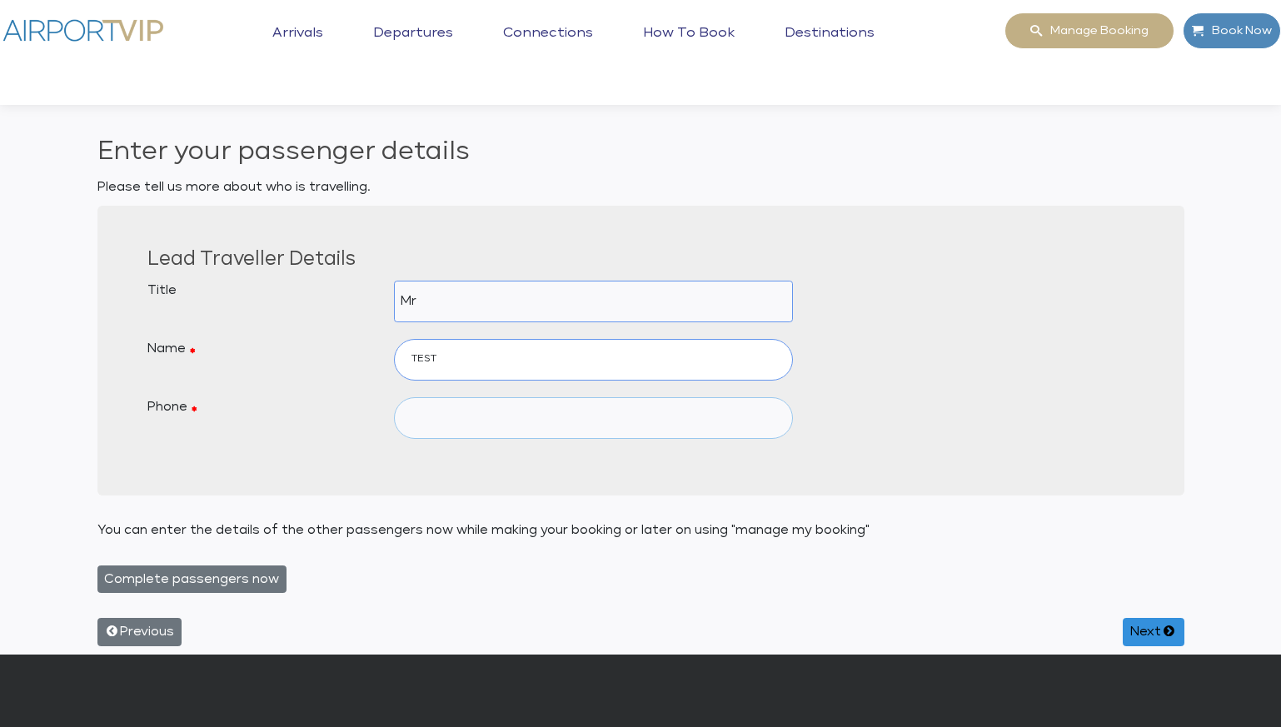
click at [525, 419] on input "text" at bounding box center [593, 418] width 399 height 42
type input "123"
click at [1145, 633] on button "Next" at bounding box center [1152, 632] width 61 height 28
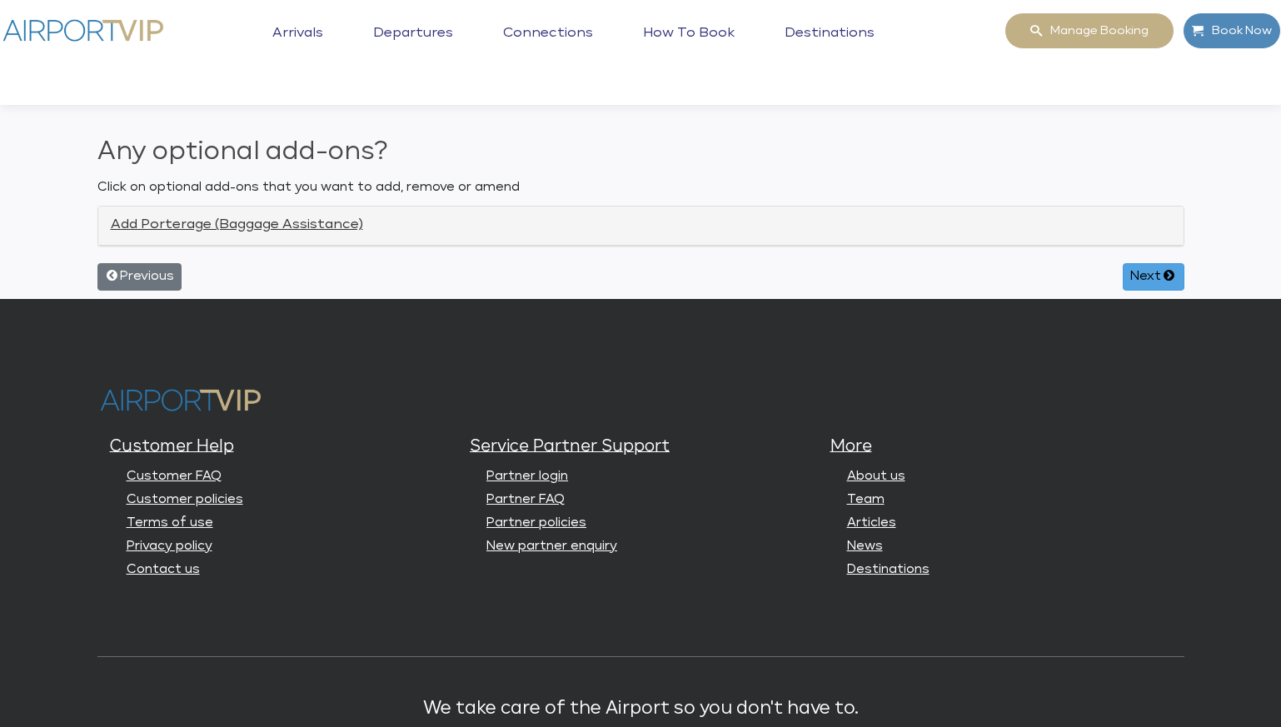
click at [1147, 276] on button "Next" at bounding box center [1152, 277] width 61 height 28
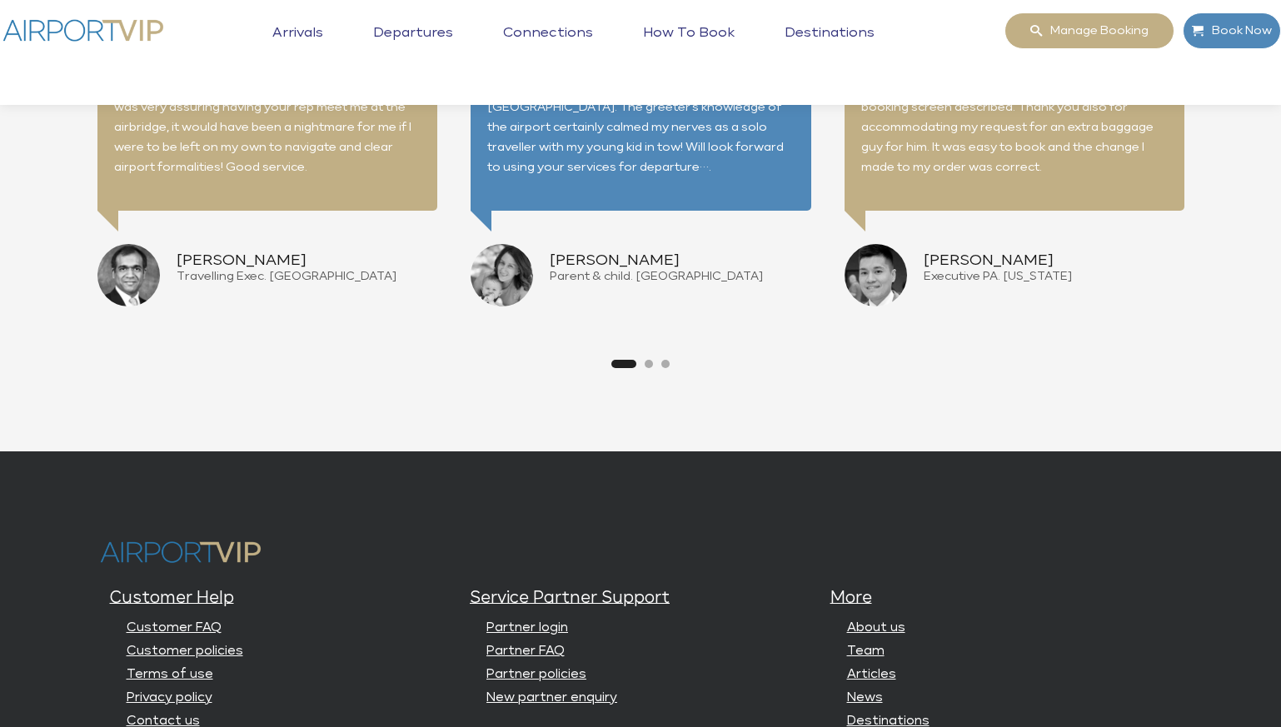
scroll to position [4222, 0]
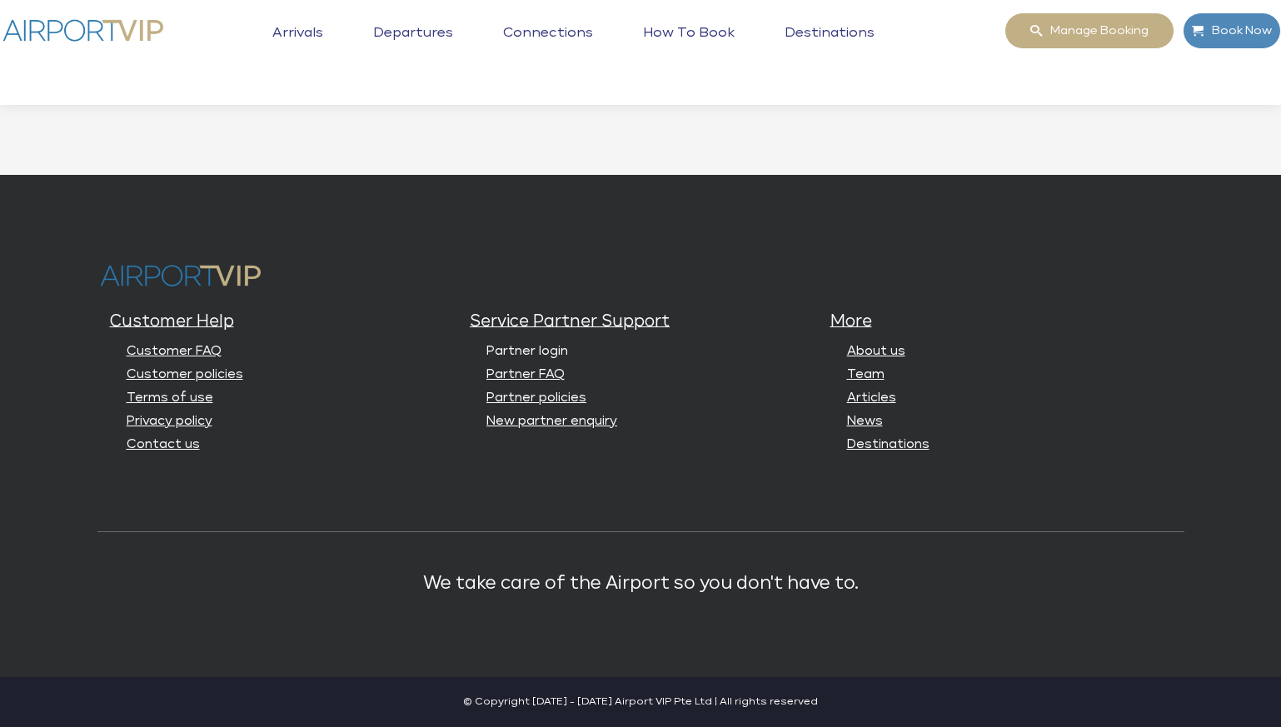
click at [546, 352] on link "Partner login" at bounding box center [527, 351] width 82 height 12
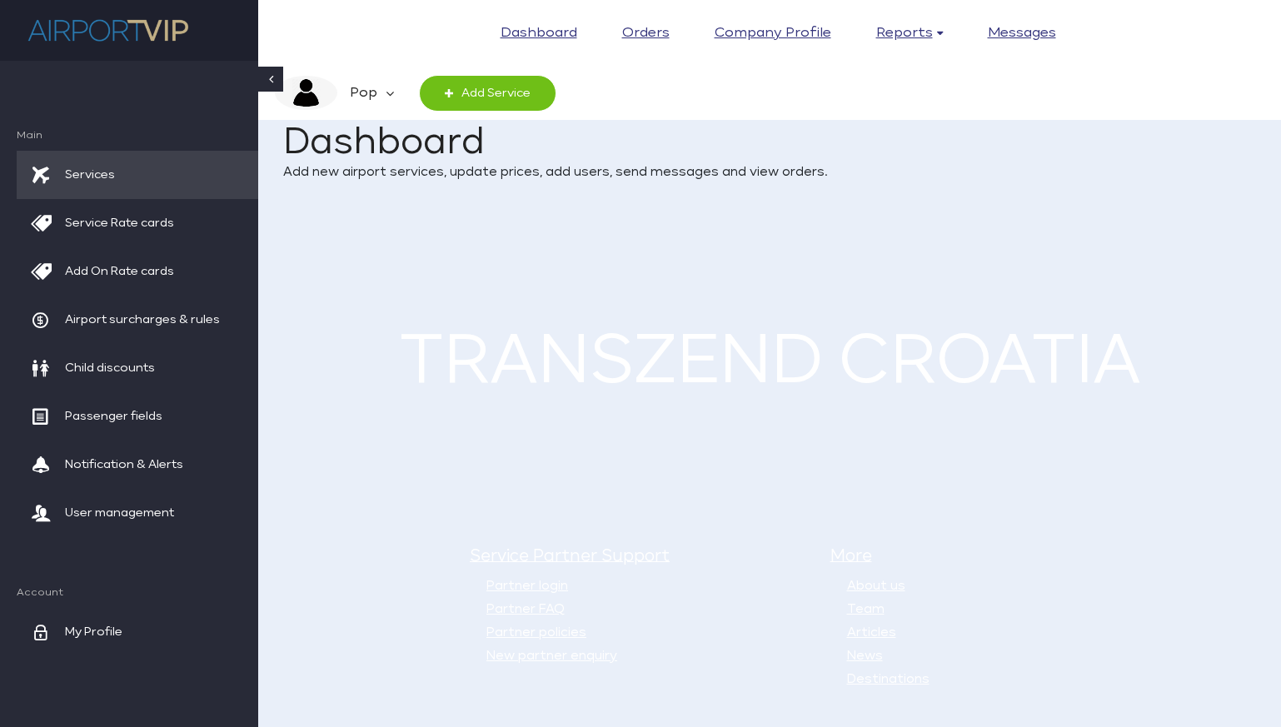
click at [371, 91] on em "Pop" at bounding box center [361, 93] width 48 height 35
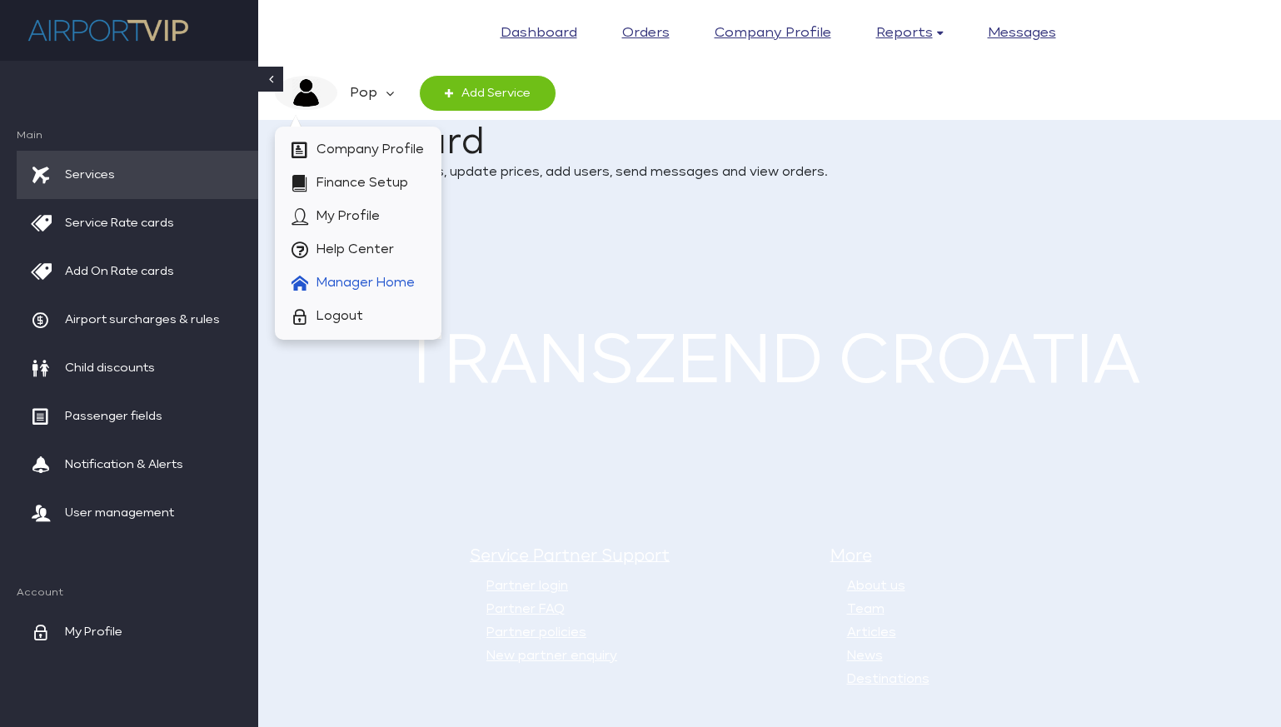
click at [398, 272] on span "Manager Home" at bounding box center [365, 282] width 98 height 33
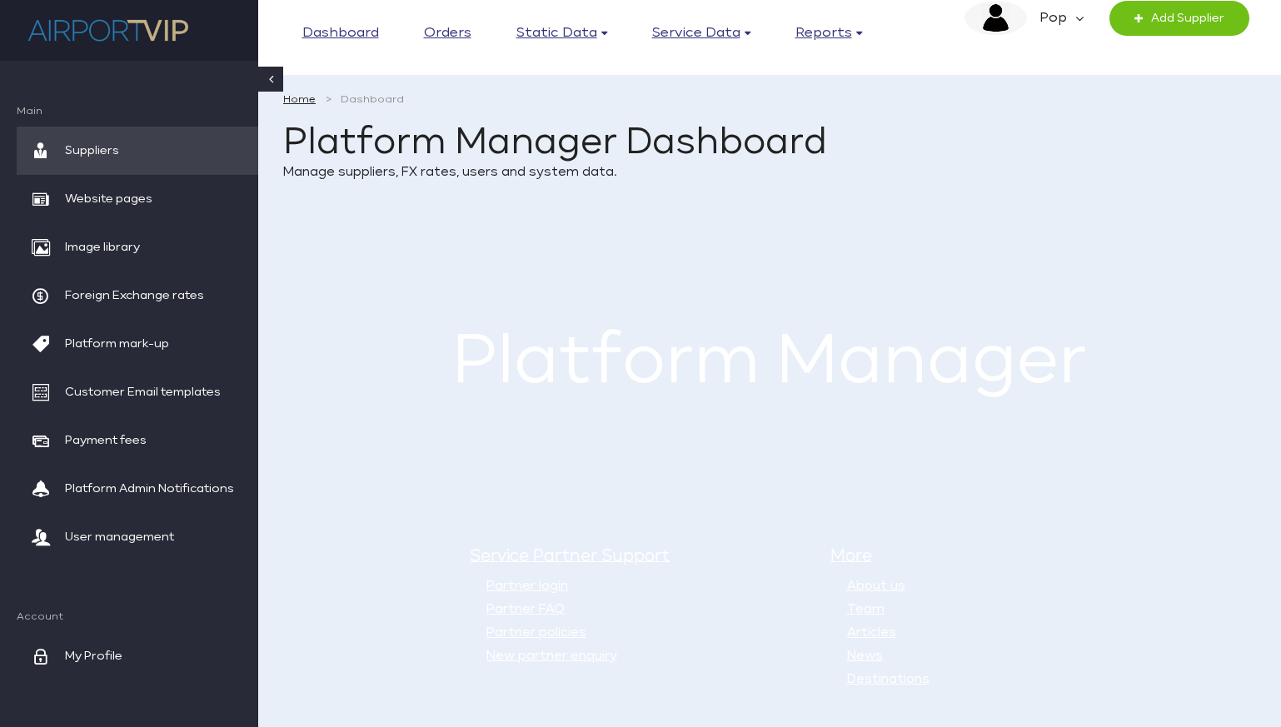
click at [1064, 18] on em "Pop" at bounding box center [1051, 18] width 48 height 35
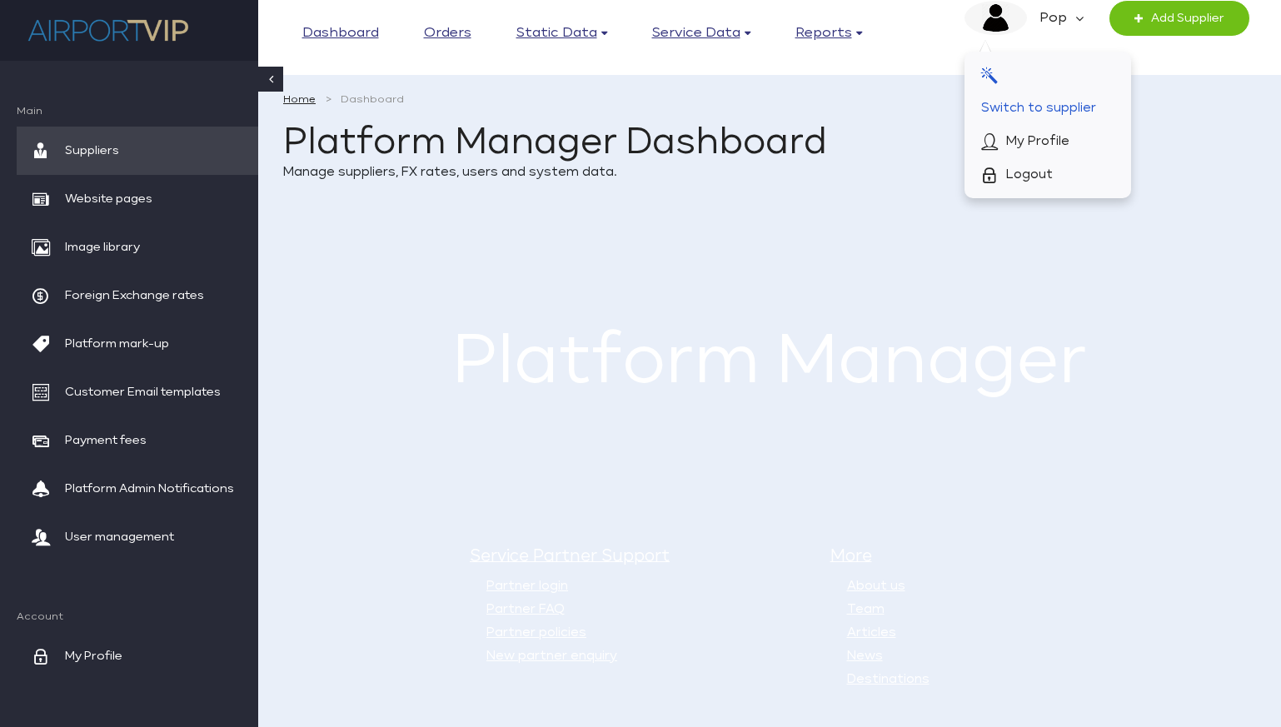
click at [1064, 96] on span "Switch to supplier" at bounding box center [1038, 108] width 115 height 33
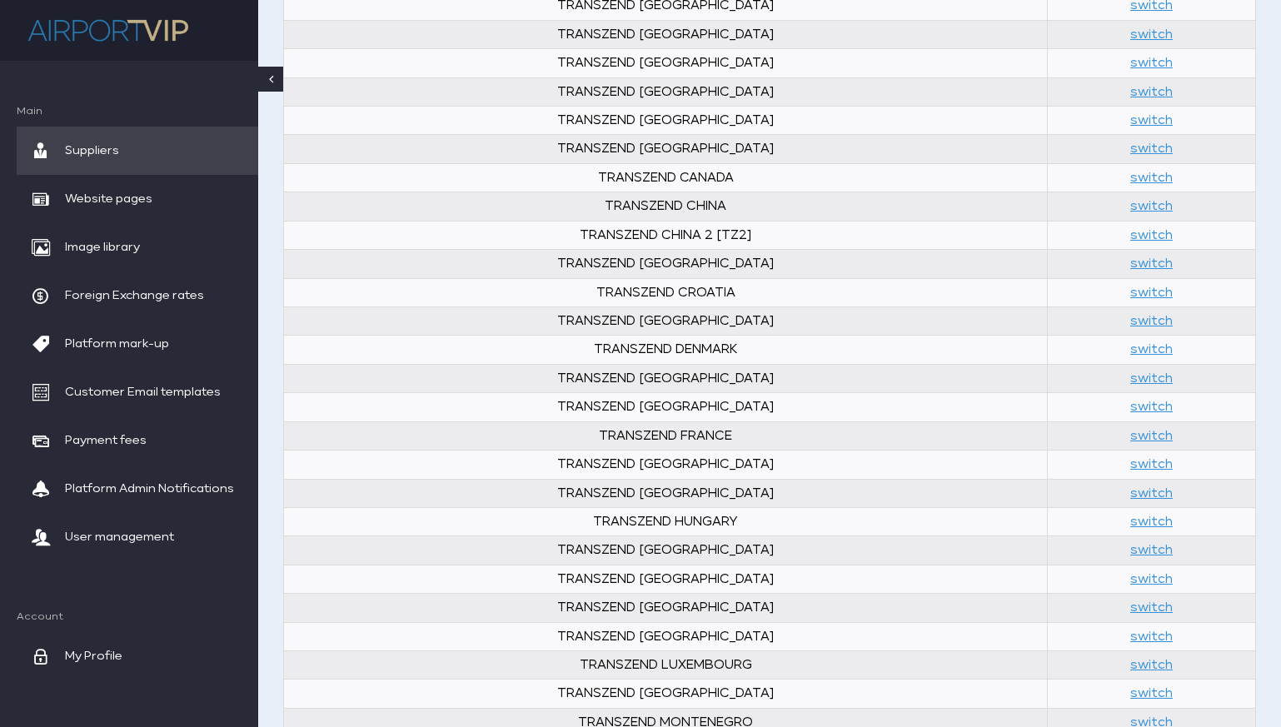
scroll to position [744, 0]
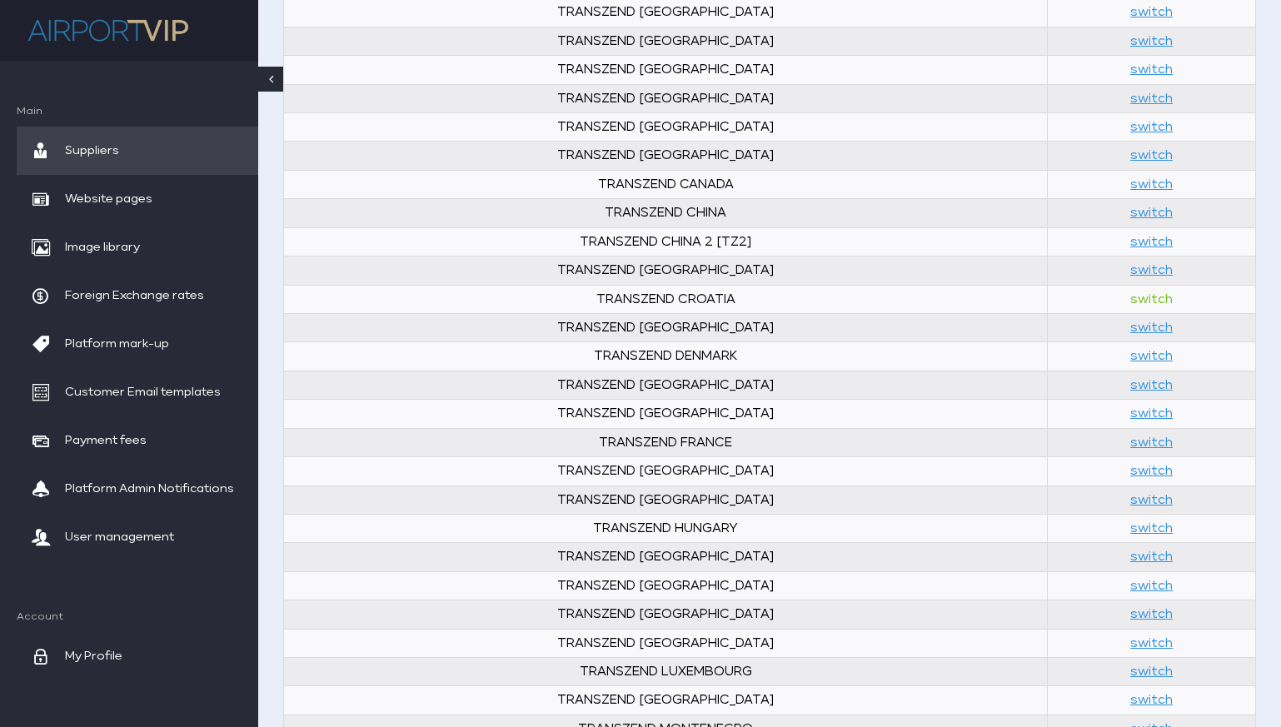
click at [1130, 299] on link "switch" at bounding box center [1151, 299] width 42 height 12
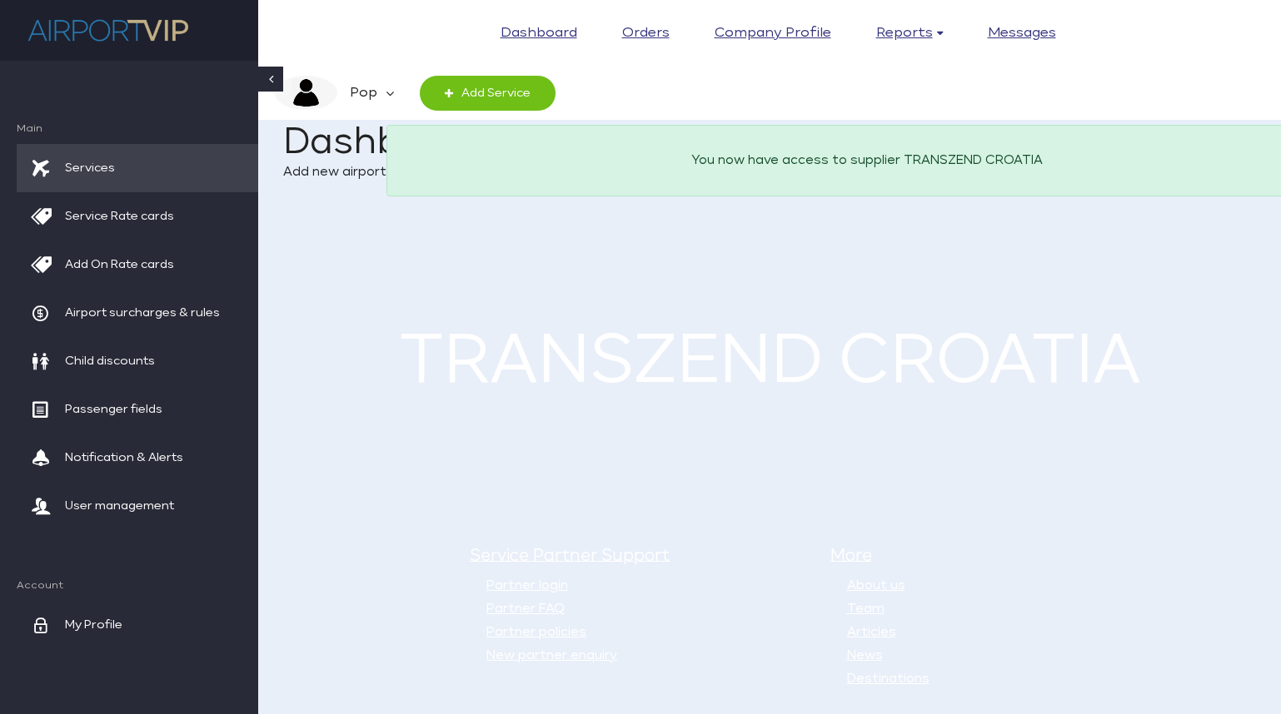
click at [98, 162] on span "Services" at bounding box center [90, 168] width 50 height 48
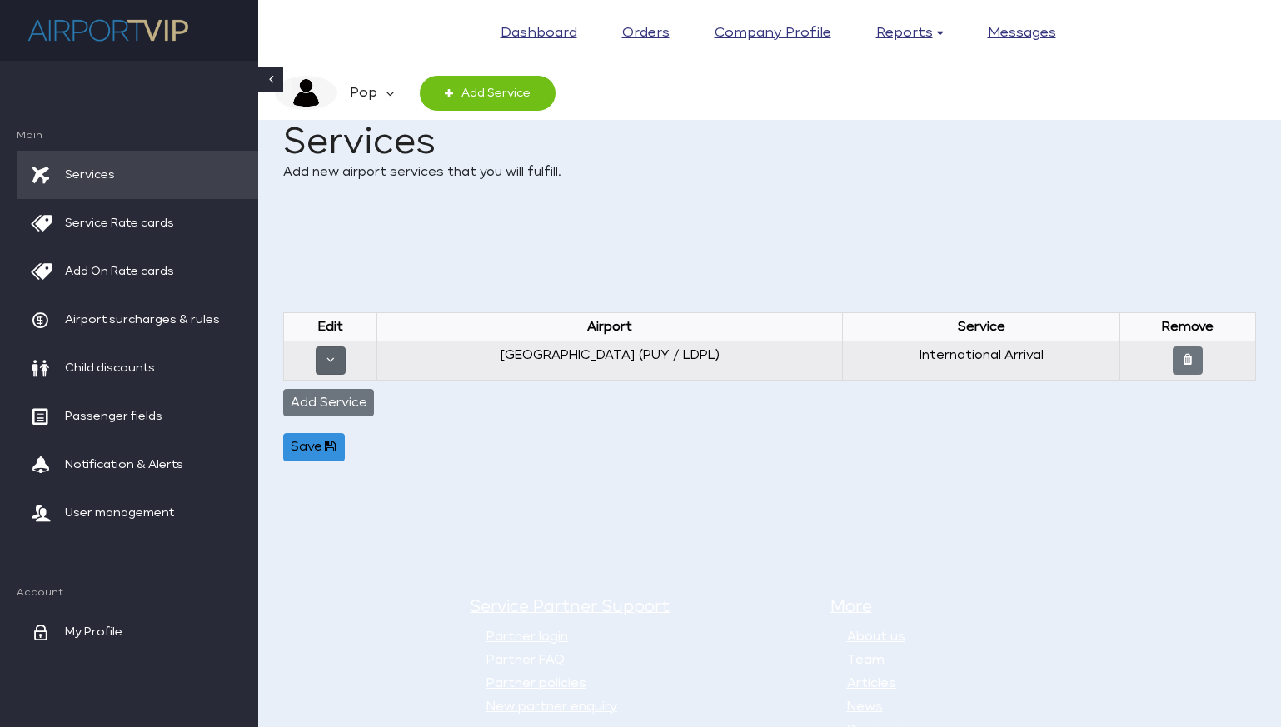
click at [337, 358] on icon "button" at bounding box center [330, 359] width 16 height 12
select select "PUY"
select select "ARI"
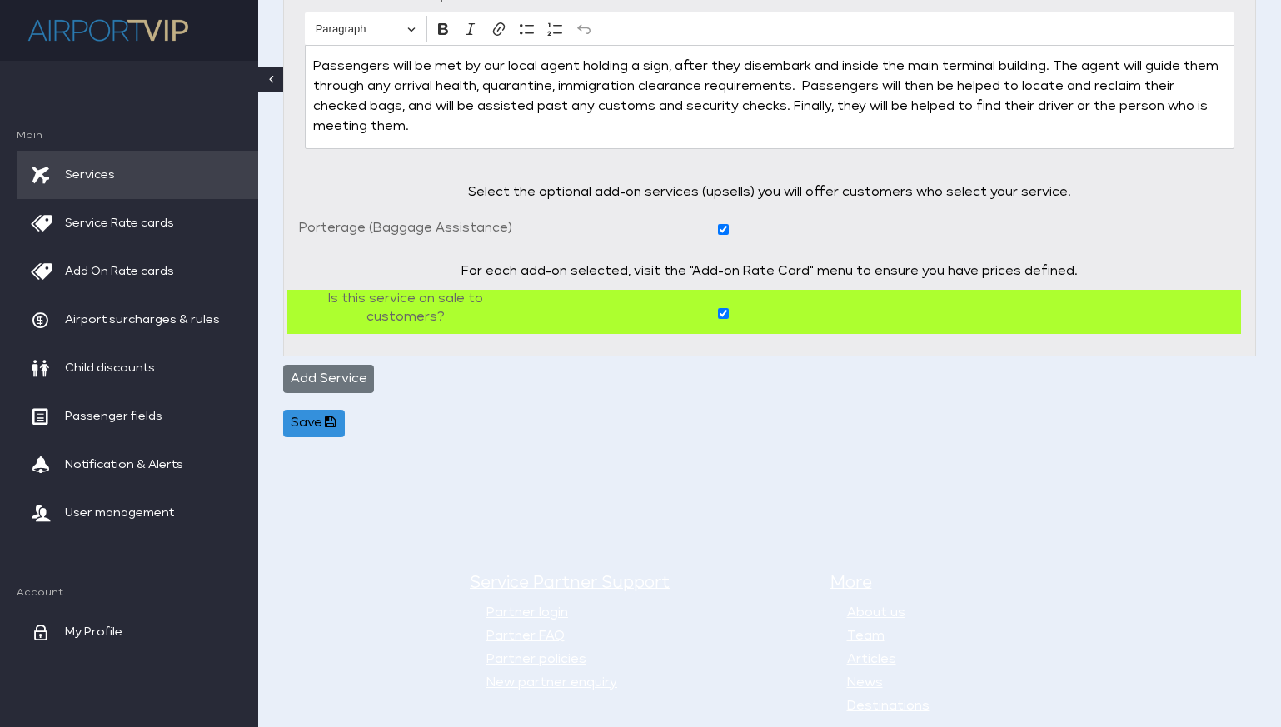
scroll to position [504, 0]
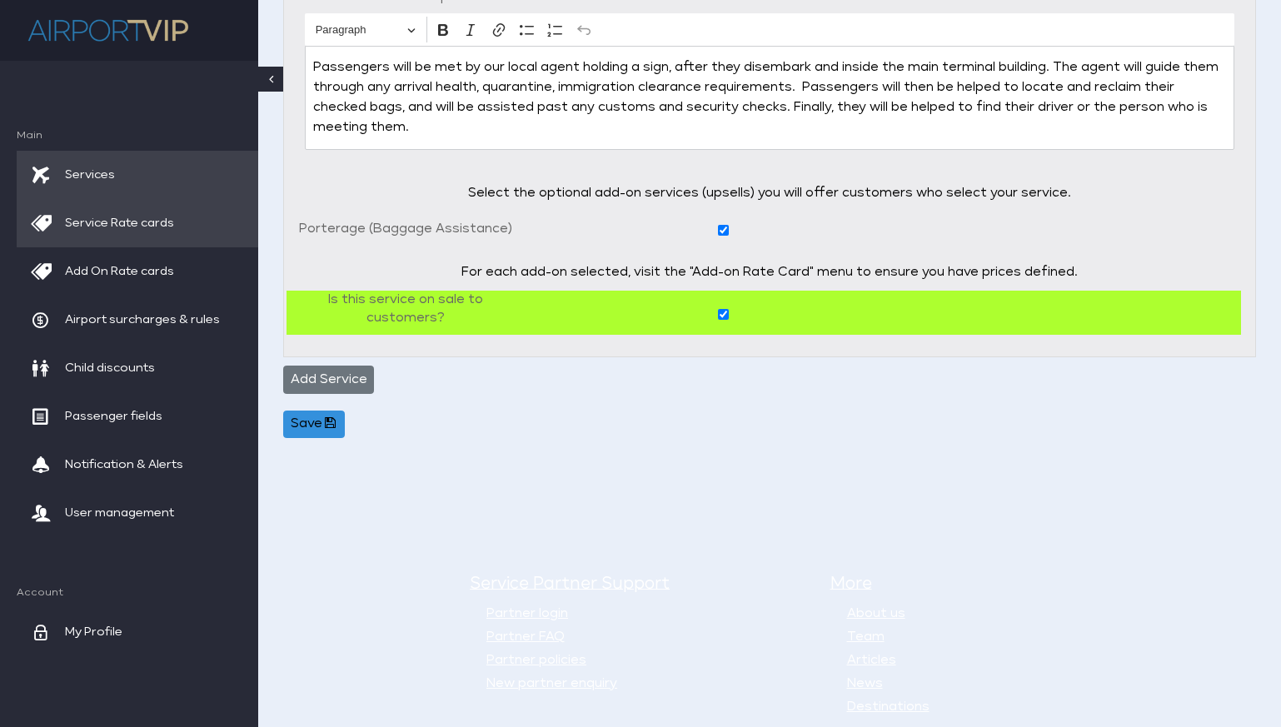
click at [137, 221] on span "Service Rate cards" at bounding box center [119, 223] width 109 height 48
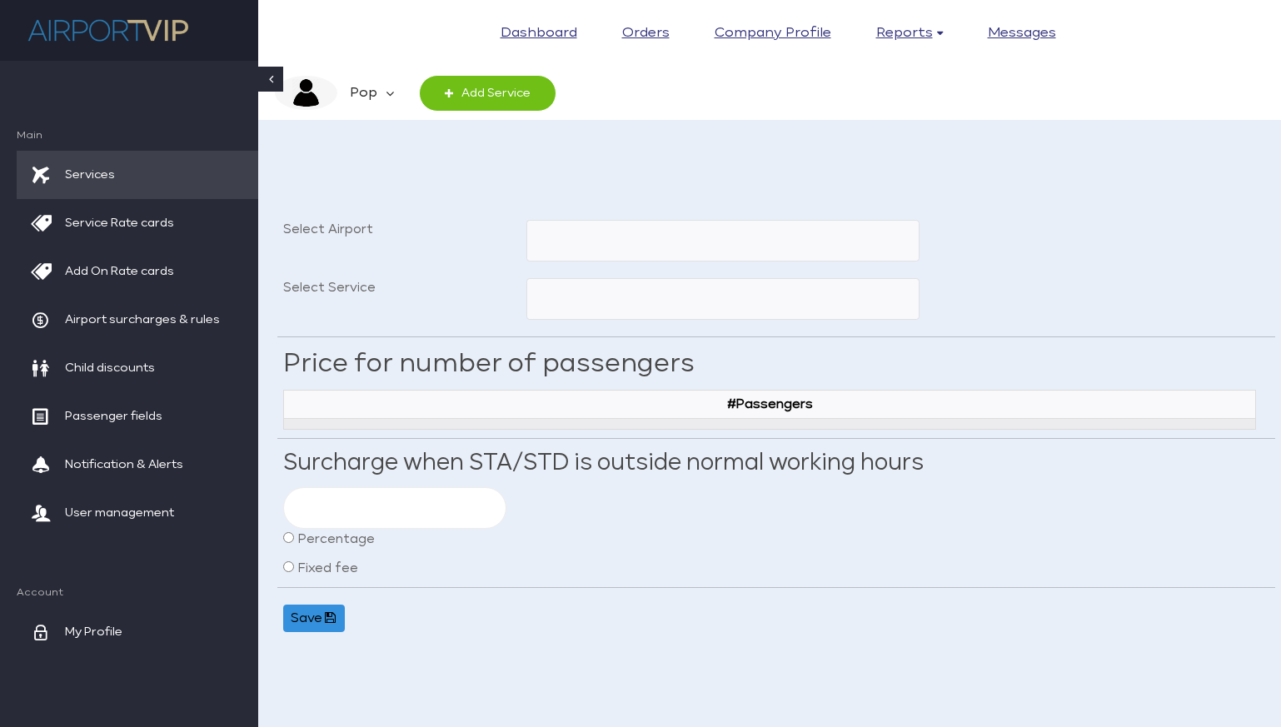
scroll to position [82, 0]
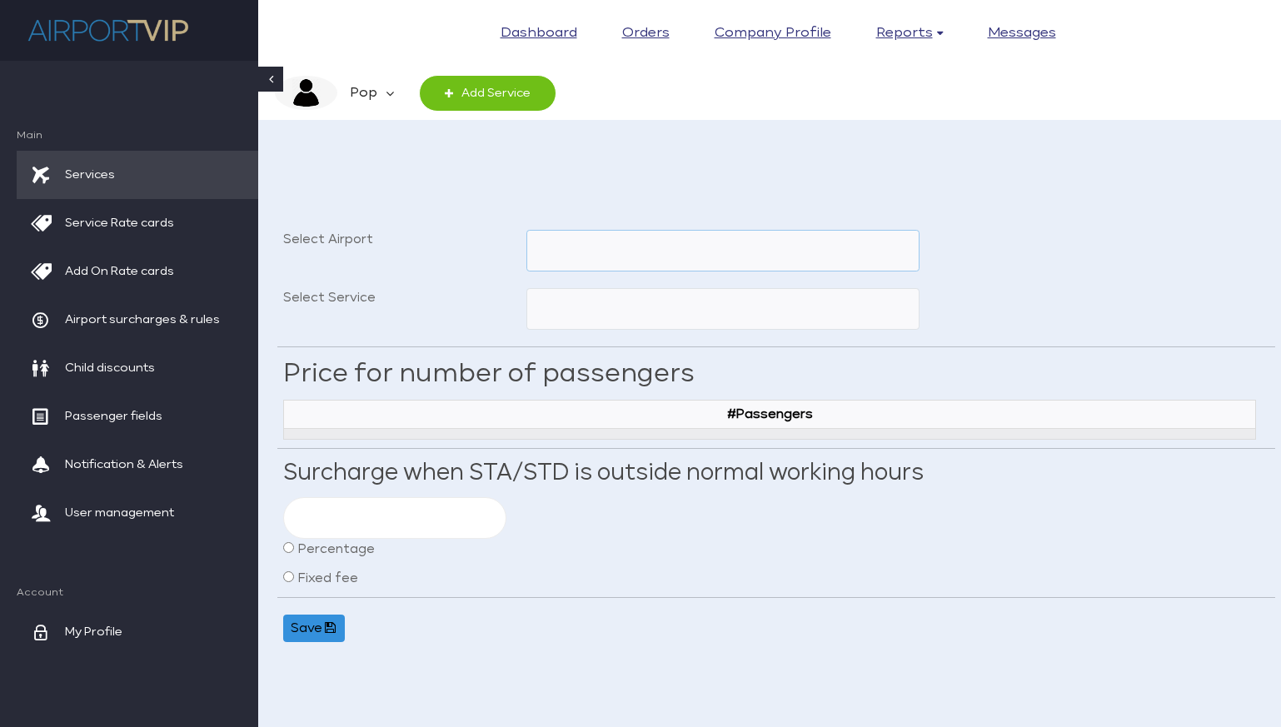
click at [632, 253] on select "[GEOGRAPHIC_DATA] (PUY / [GEOGRAPHIC_DATA]) [GEOGRAPHIC_DATA] (ZAD / LDZD) [GEO…" at bounding box center [722, 251] width 393 height 42
select select "ZAG"
click at [526, 230] on select "[GEOGRAPHIC_DATA] (PUY / [GEOGRAPHIC_DATA]) [GEOGRAPHIC_DATA] (ZAD / LDZD) [GEO…" at bounding box center [722, 251] width 393 height 42
click at [635, 311] on select "Connection - flights in same terminal International Departure International Arr…" at bounding box center [722, 309] width 393 height 42
select select "CFST"
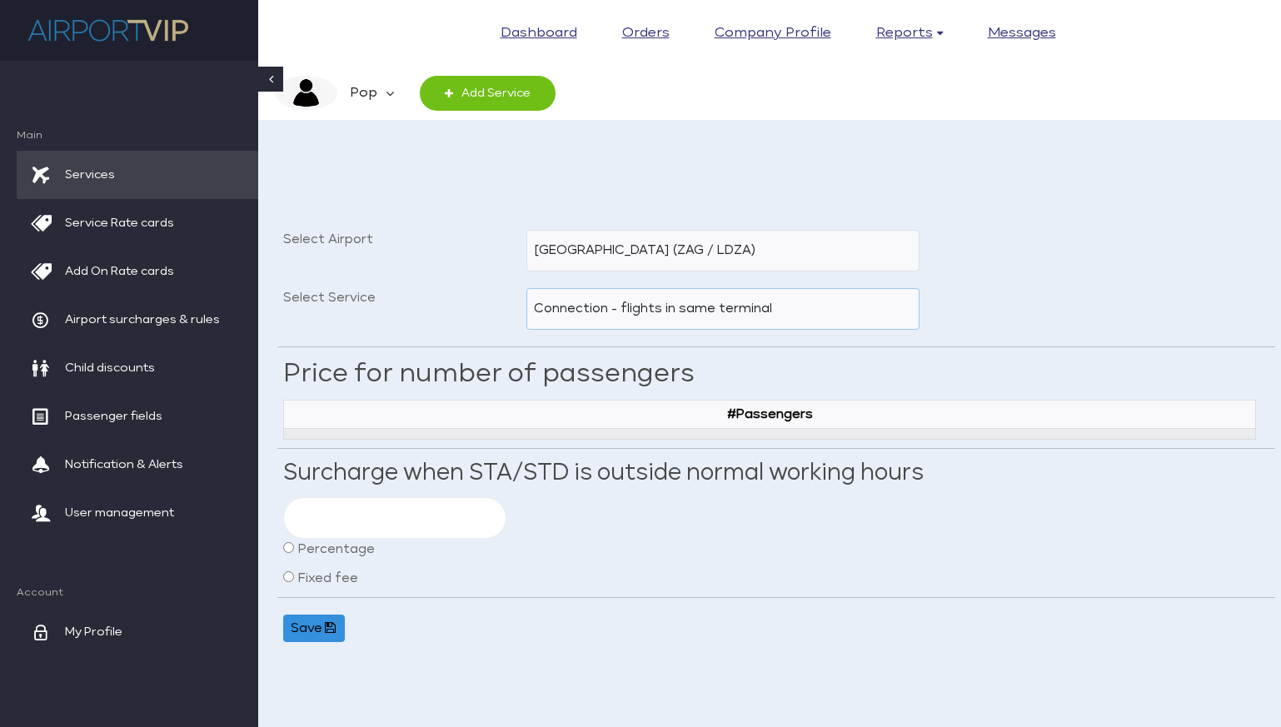
click at [526, 288] on select "Connection - flights in same terminal International Departure International Arr…" at bounding box center [722, 309] width 393 height 42
type input "200"
radio input "true"
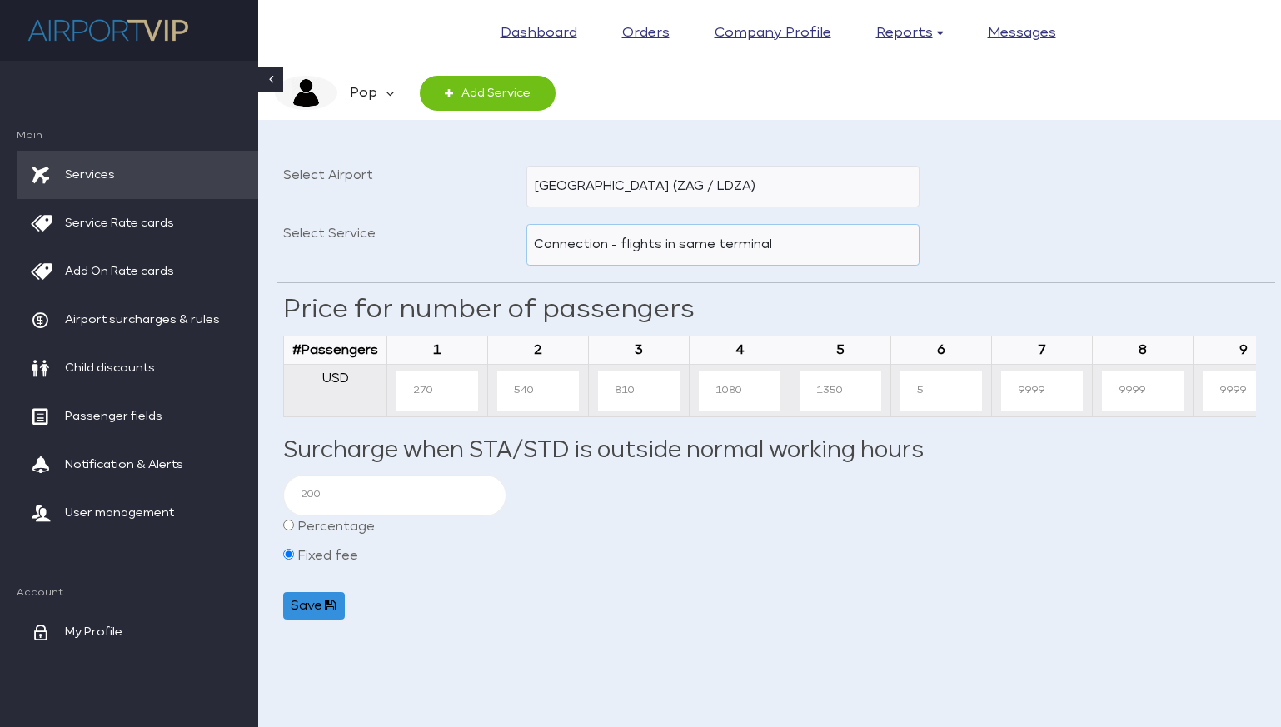
scroll to position [161, 0]
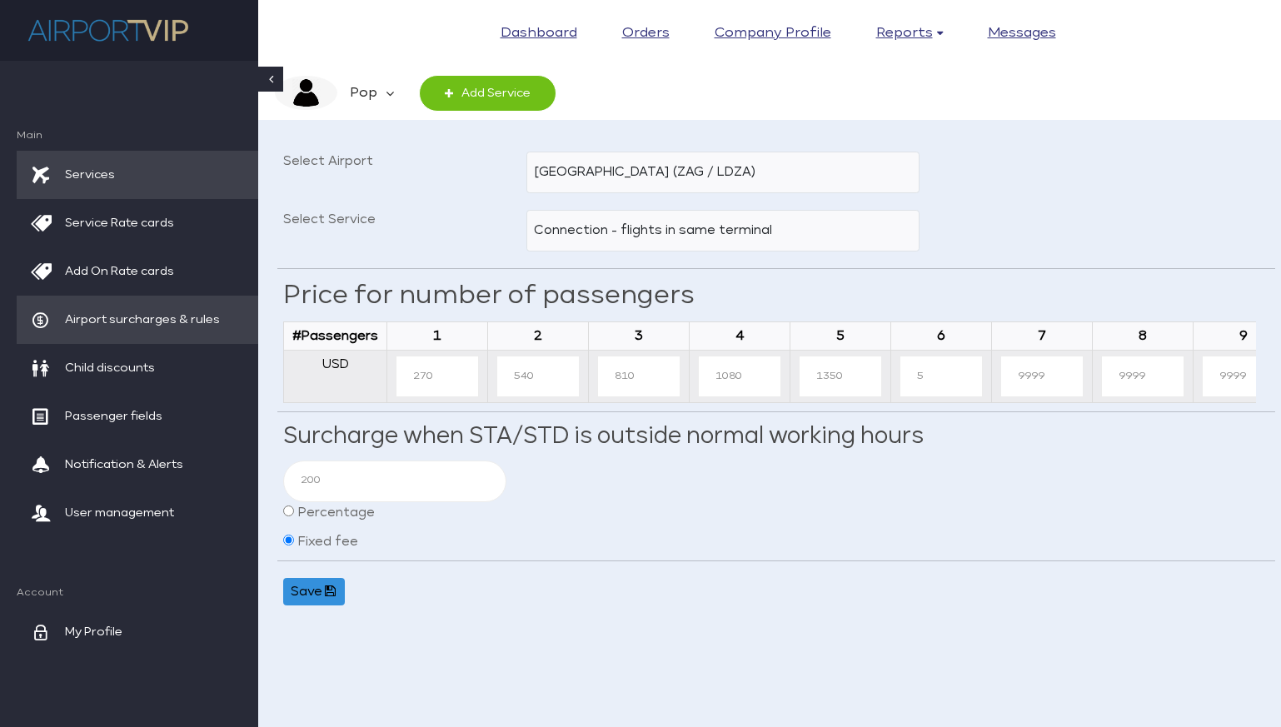
click at [189, 317] on span "Airport surcharges & rules" at bounding box center [142, 320] width 155 height 48
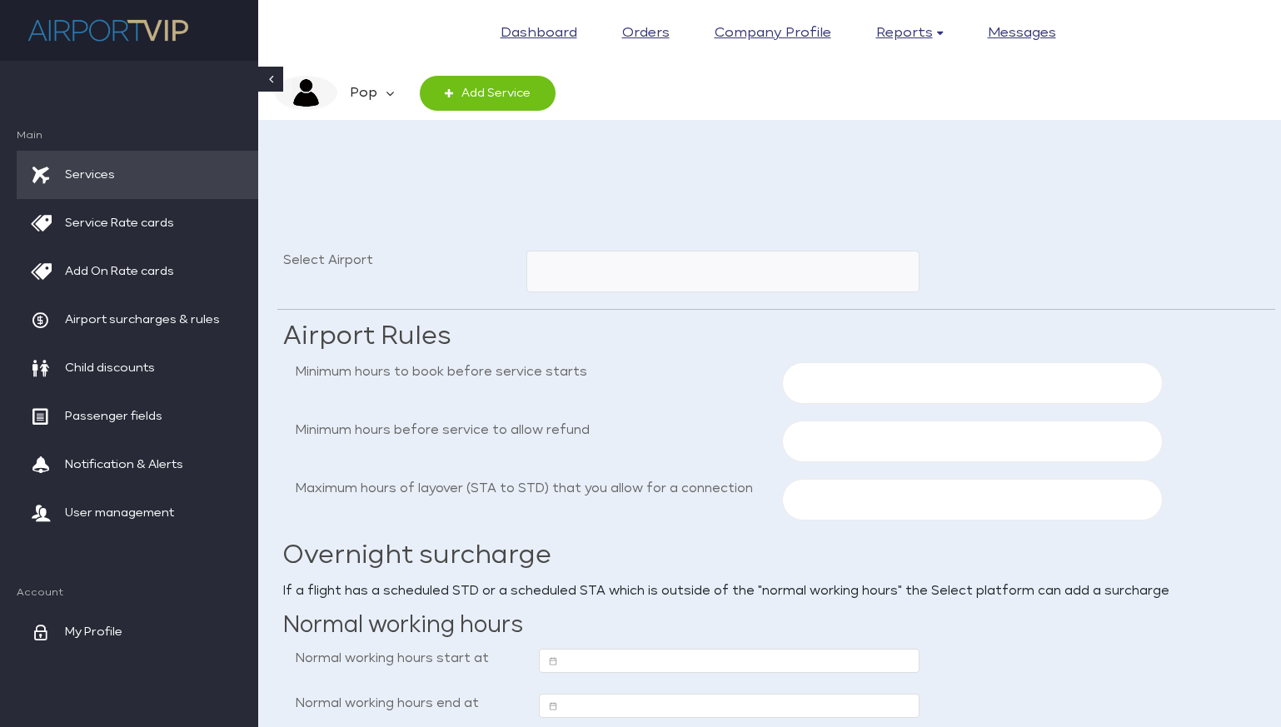
scroll to position [66, 0]
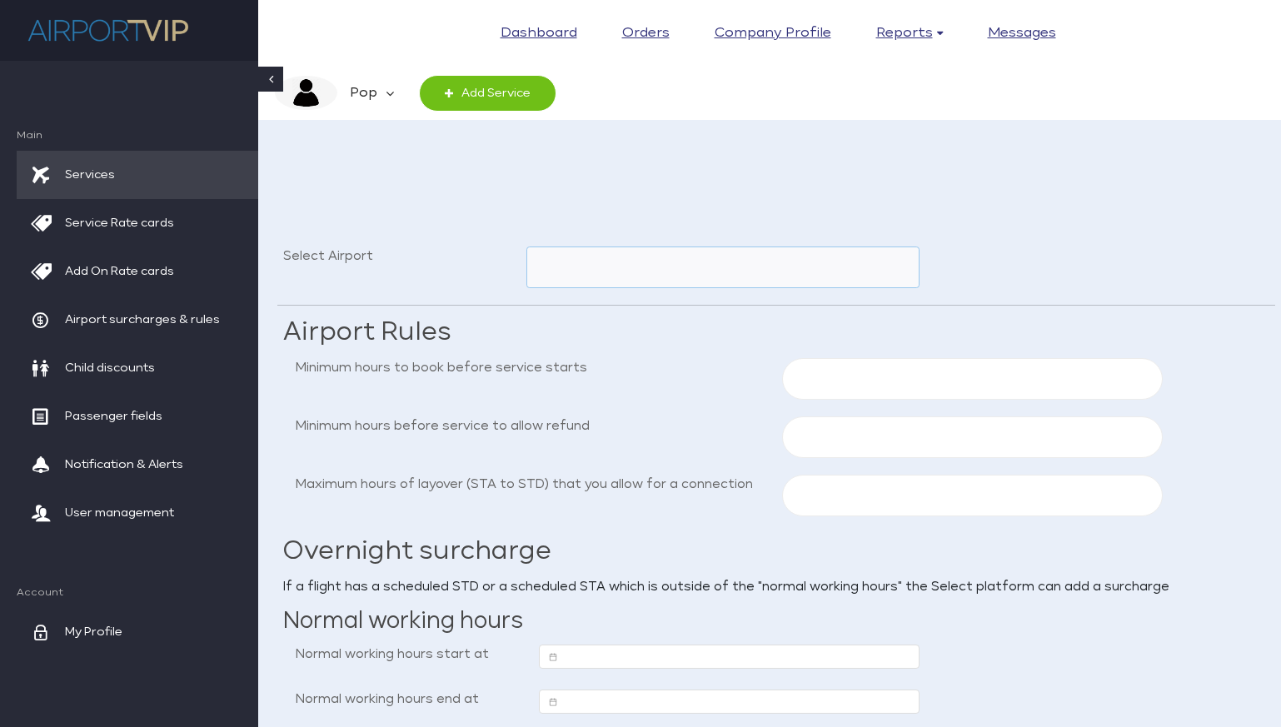
click at [800, 271] on select "[GEOGRAPHIC_DATA] (PUY / [GEOGRAPHIC_DATA]) [GEOGRAPHIC_DATA] (ZAD / LDZD) [GEO…" at bounding box center [722, 267] width 393 height 42
select select "ZAG"
click at [526, 246] on select "[GEOGRAPHIC_DATA] (PUY / [GEOGRAPHIC_DATA]) [GEOGRAPHIC_DATA] (ZAD / LDZD) [GEO…" at bounding box center [722, 267] width 393 height 42
type input "96"
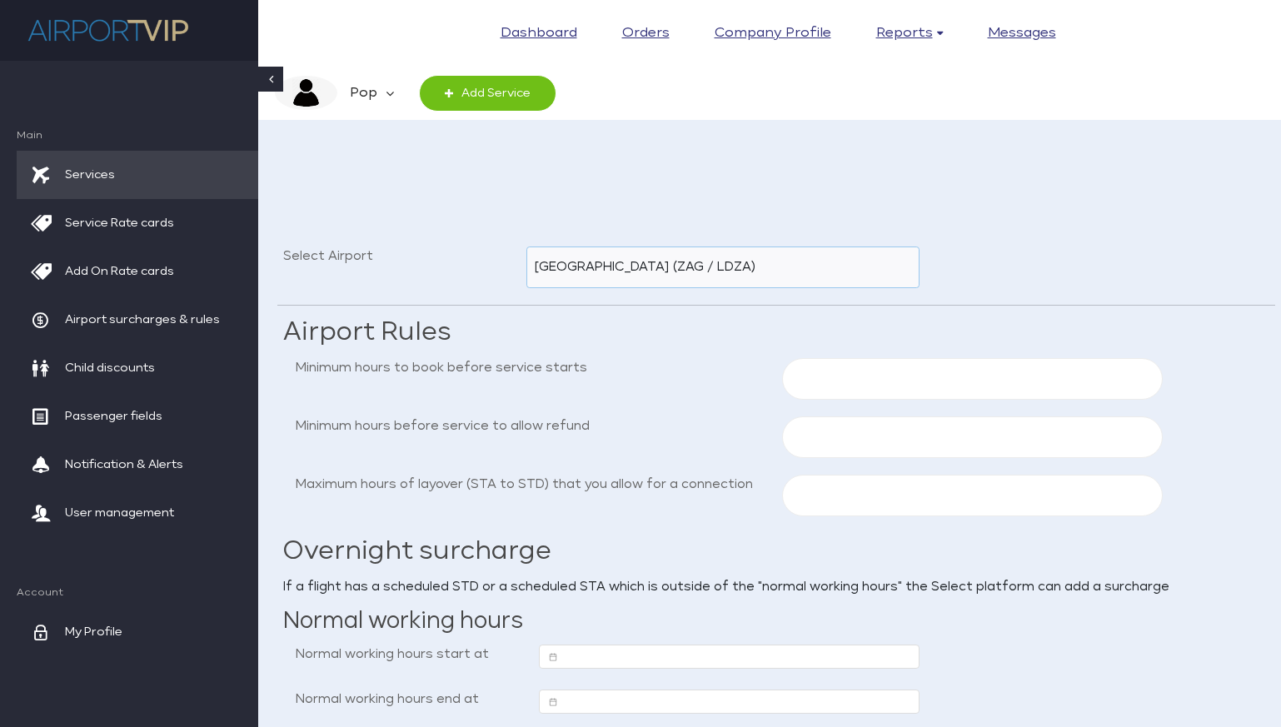
type input "3"
type input "08:00"
type input "17:00"
type input "0.0"
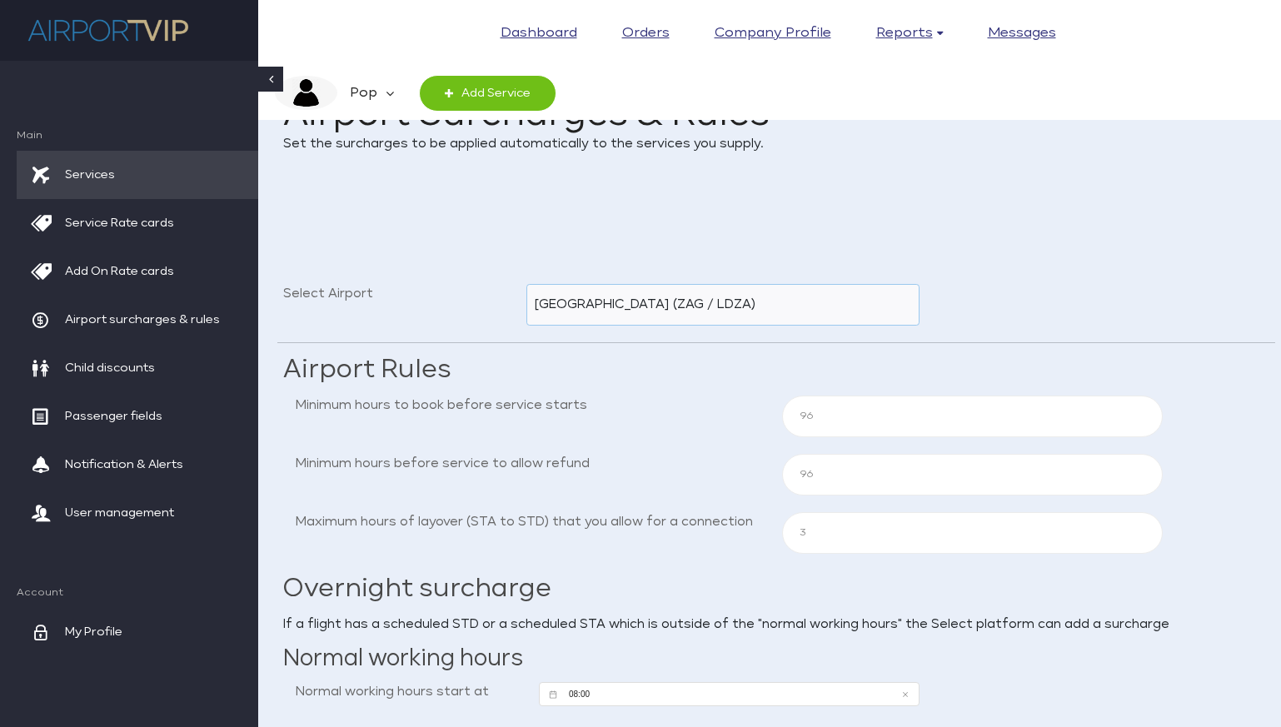
scroll to position [27, 0]
click at [189, 308] on span "Airport surcharges & rules" at bounding box center [142, 320] width 155 height 48
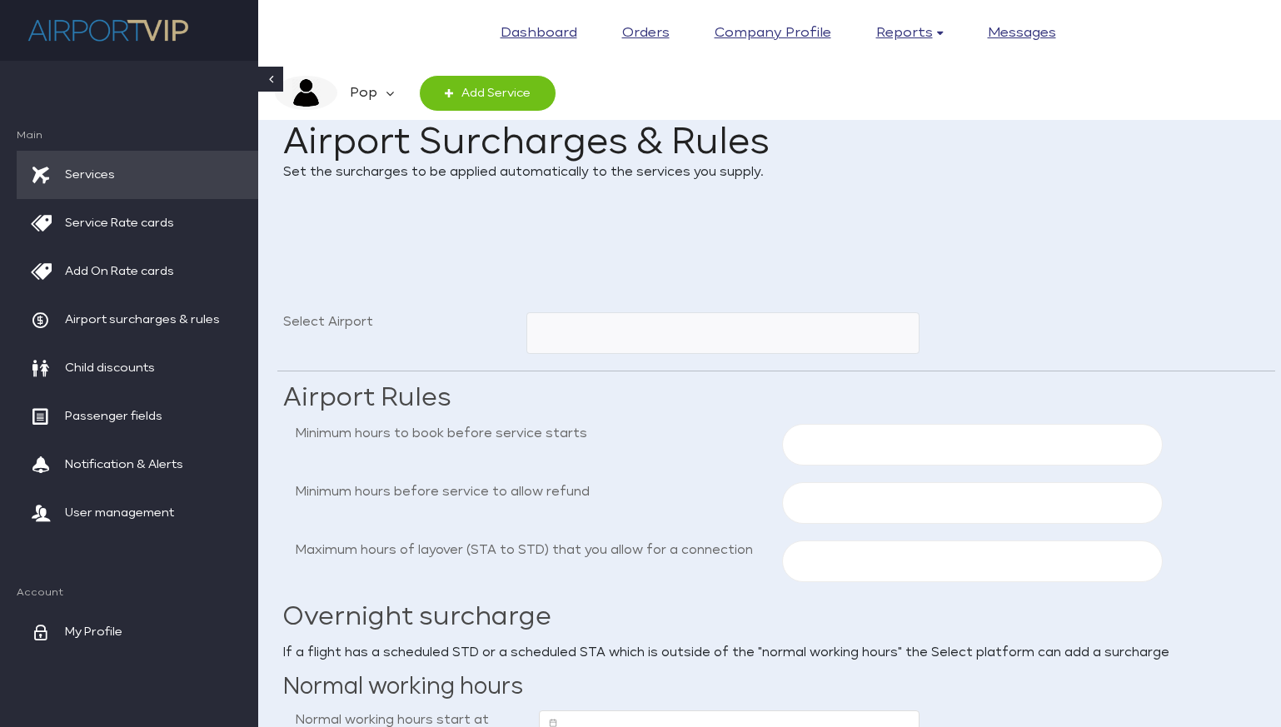
select select
